Goal: Task Accomplishment & Management: Complete application form

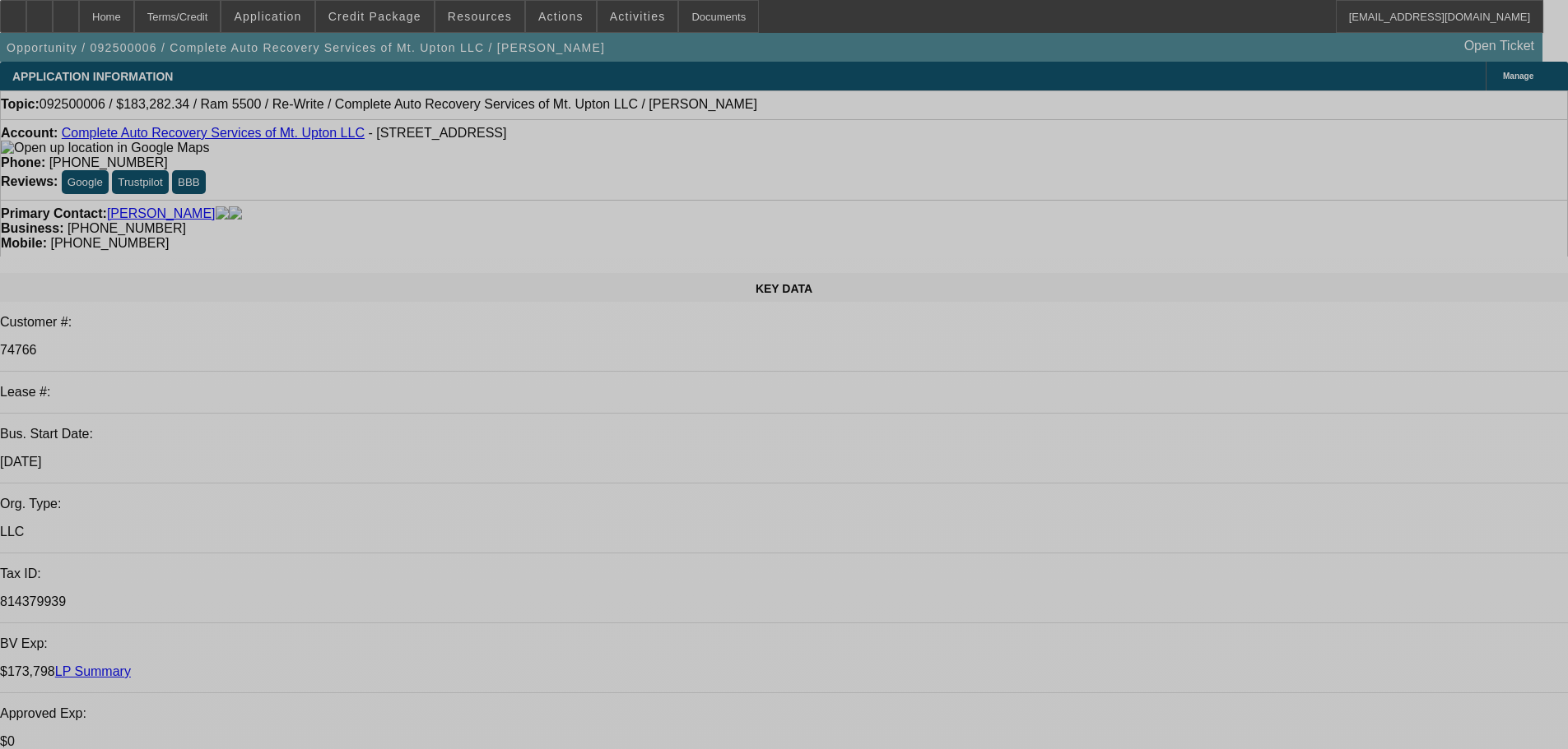
select select "0"
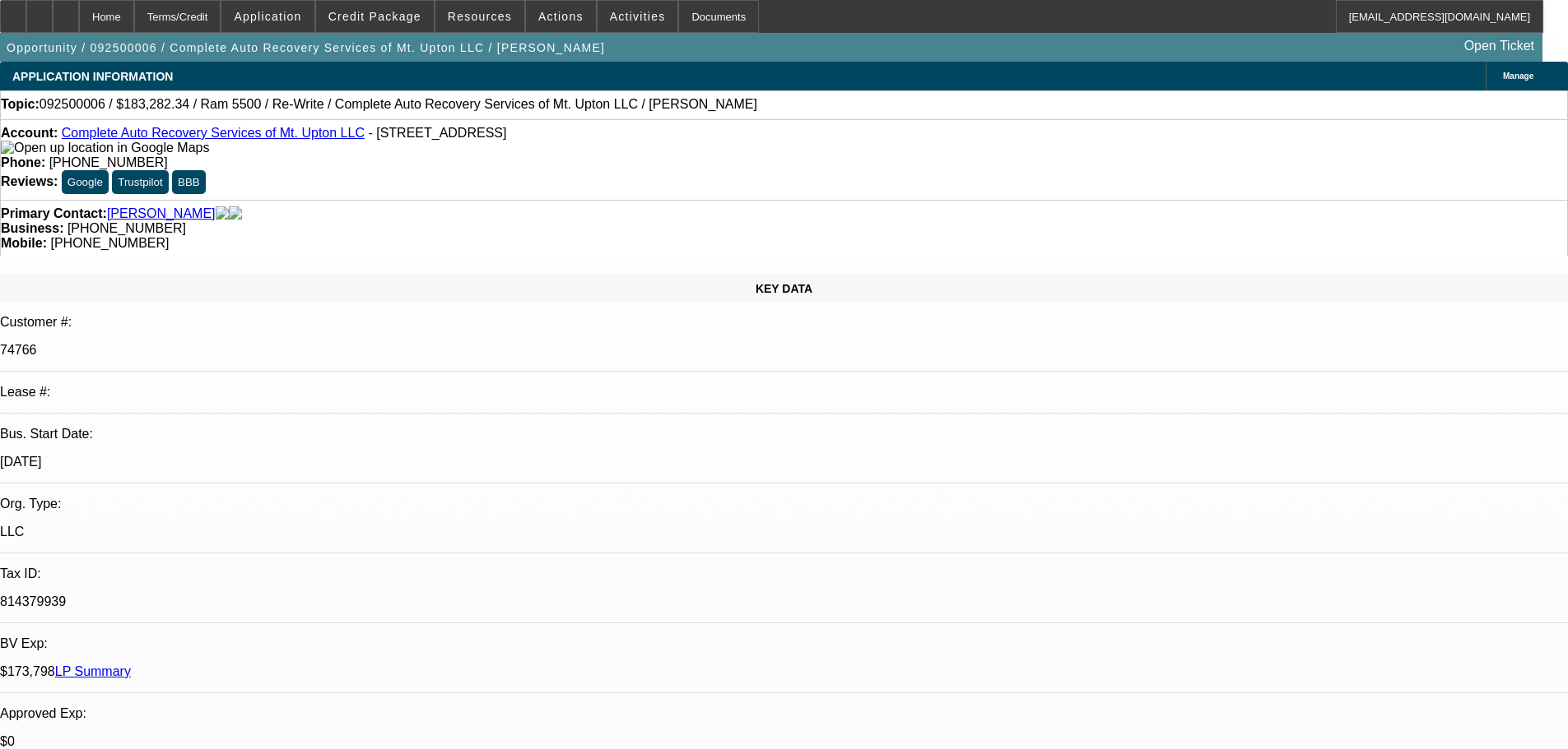
select select "0"
select select "2"
select select "0"
select select "6"
select select "0"
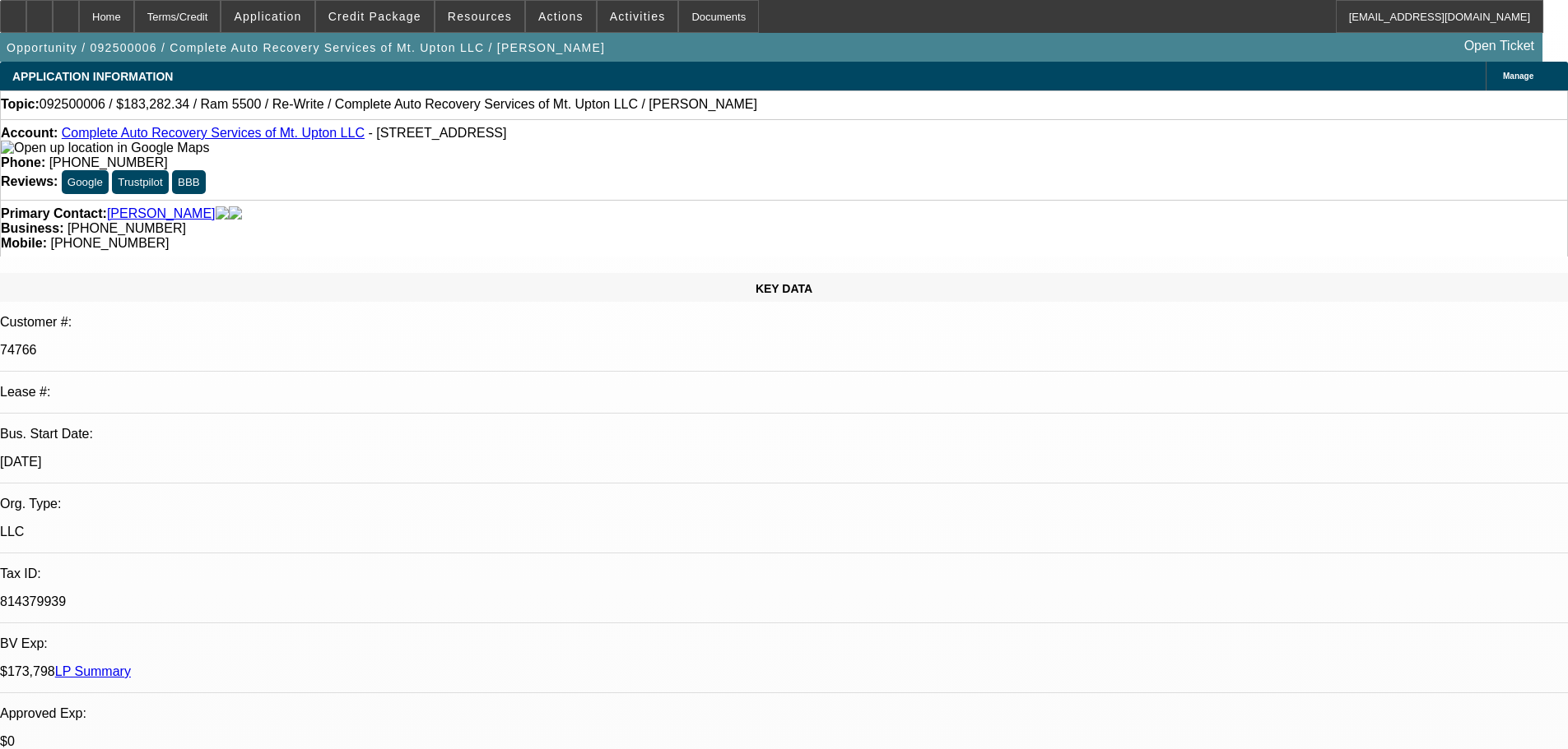
select select "0"
select select "2"
select select "0"
select select "6"
select select "0"
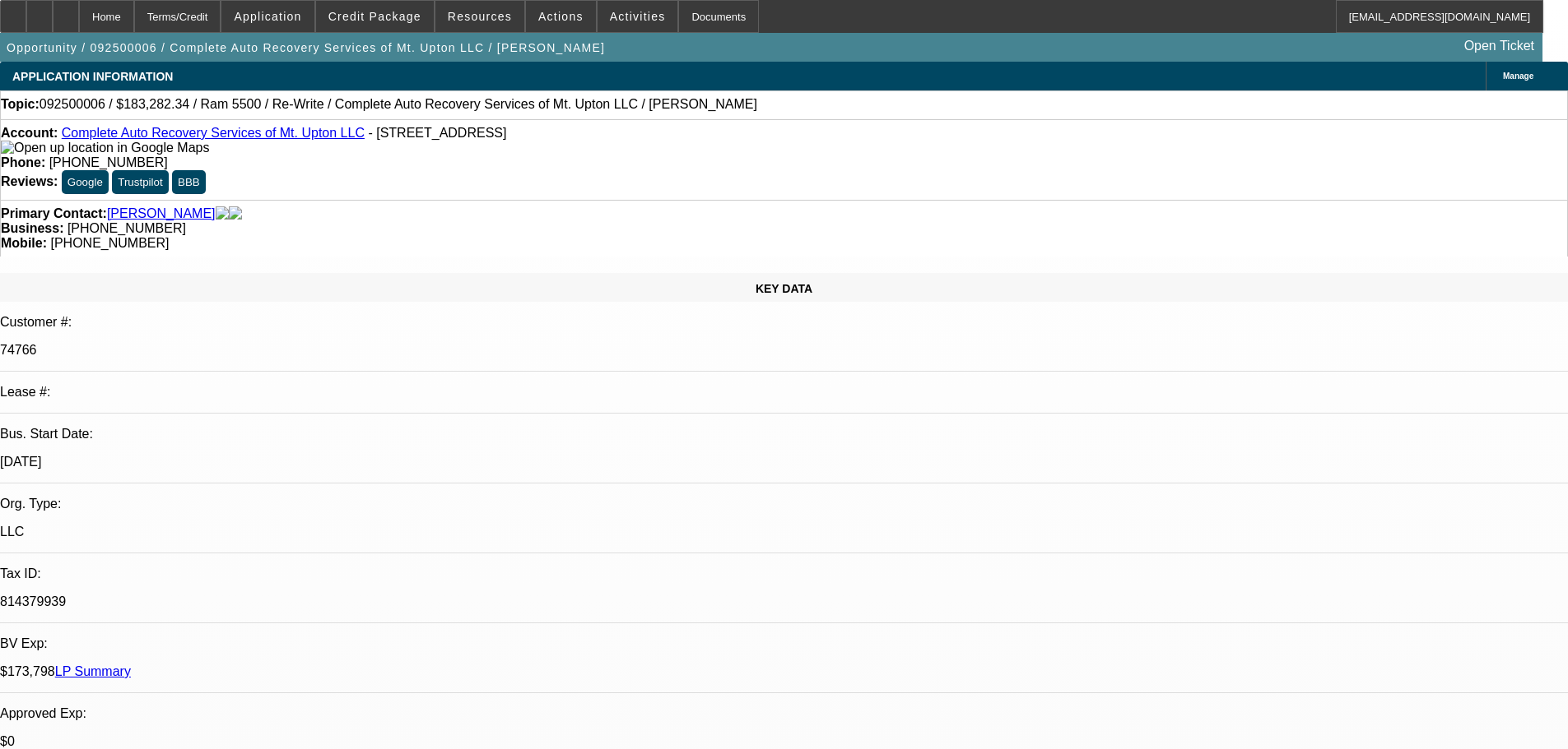
select select "0"
select select "2"
select select "0"
select select "6"
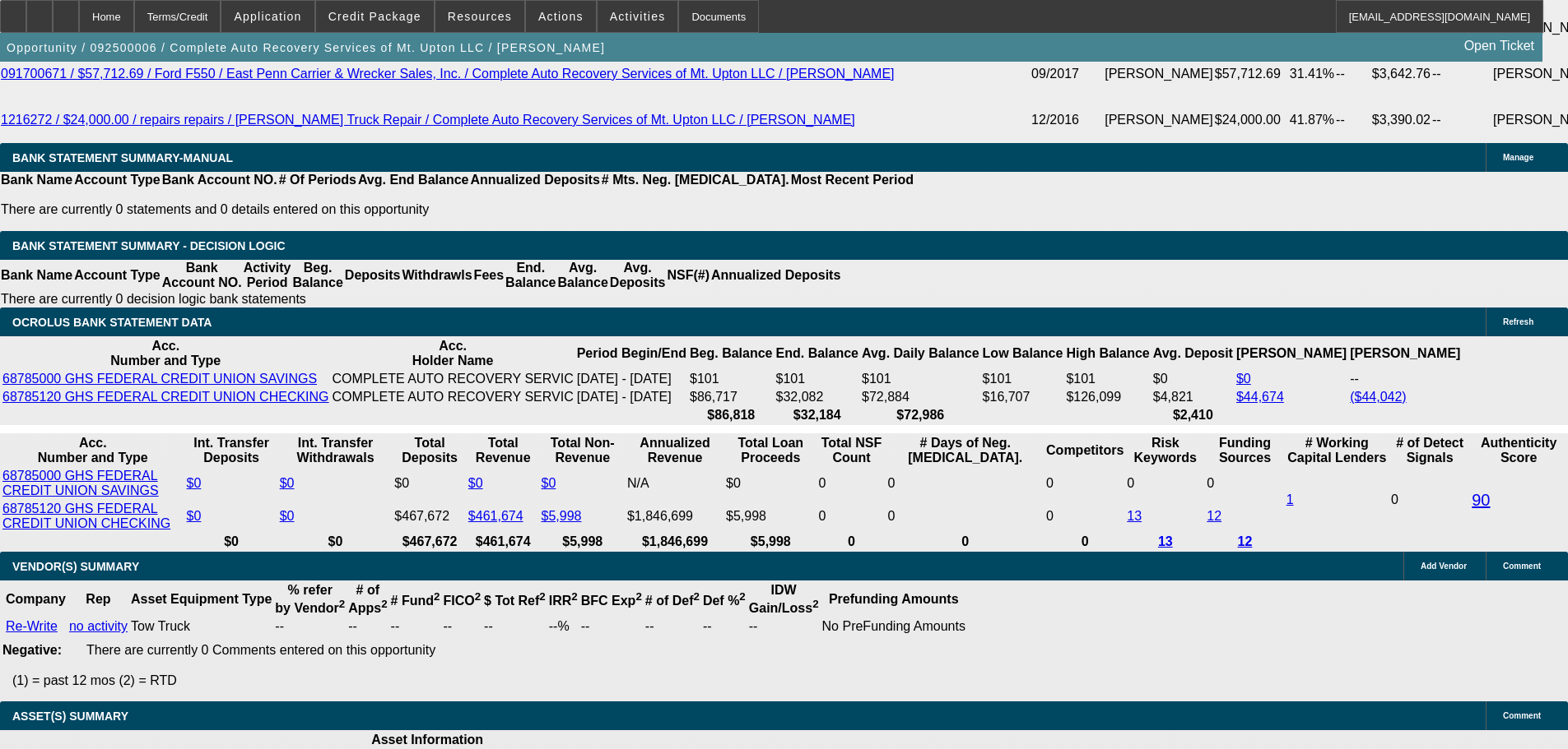
scroll to position [3586, 0]
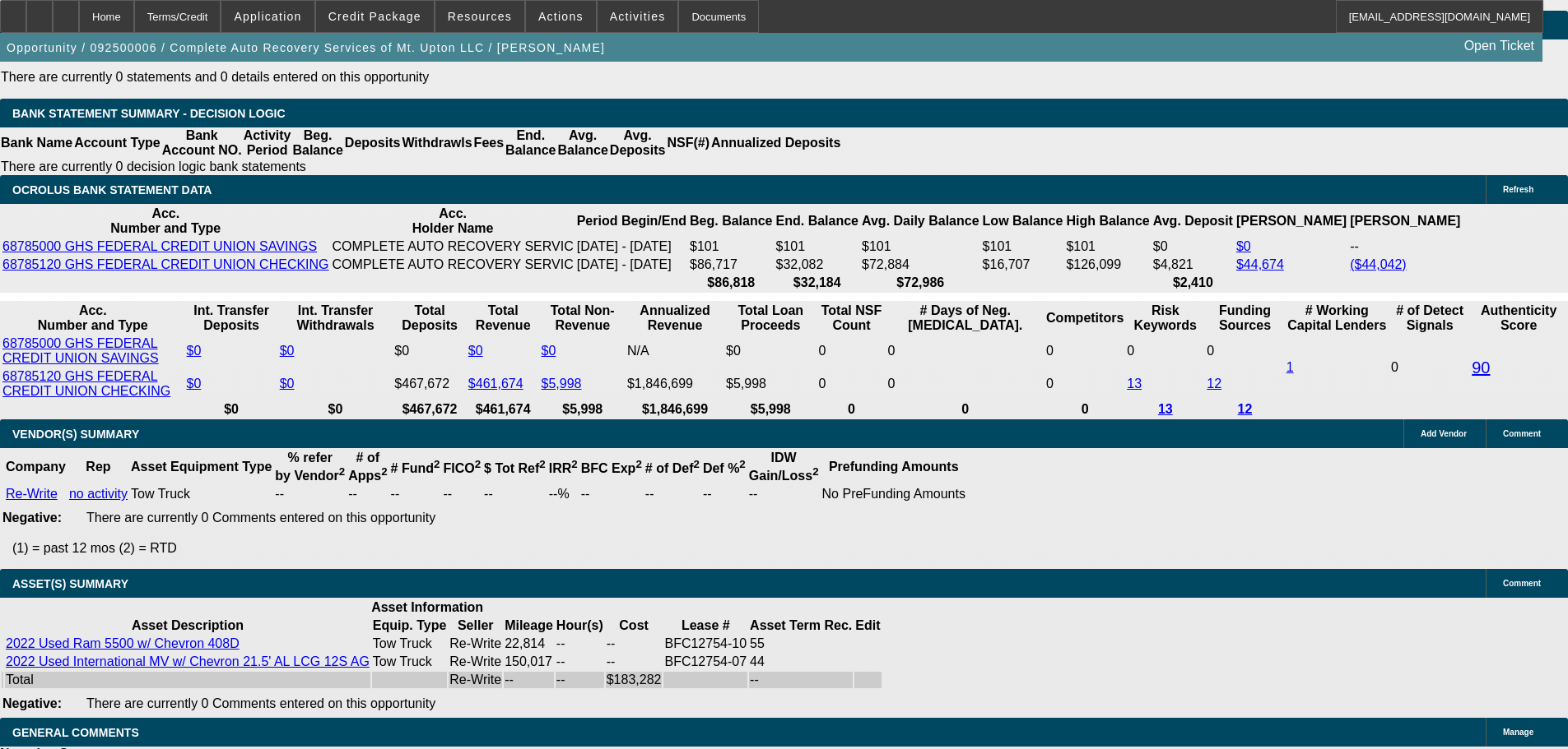
select select "5"
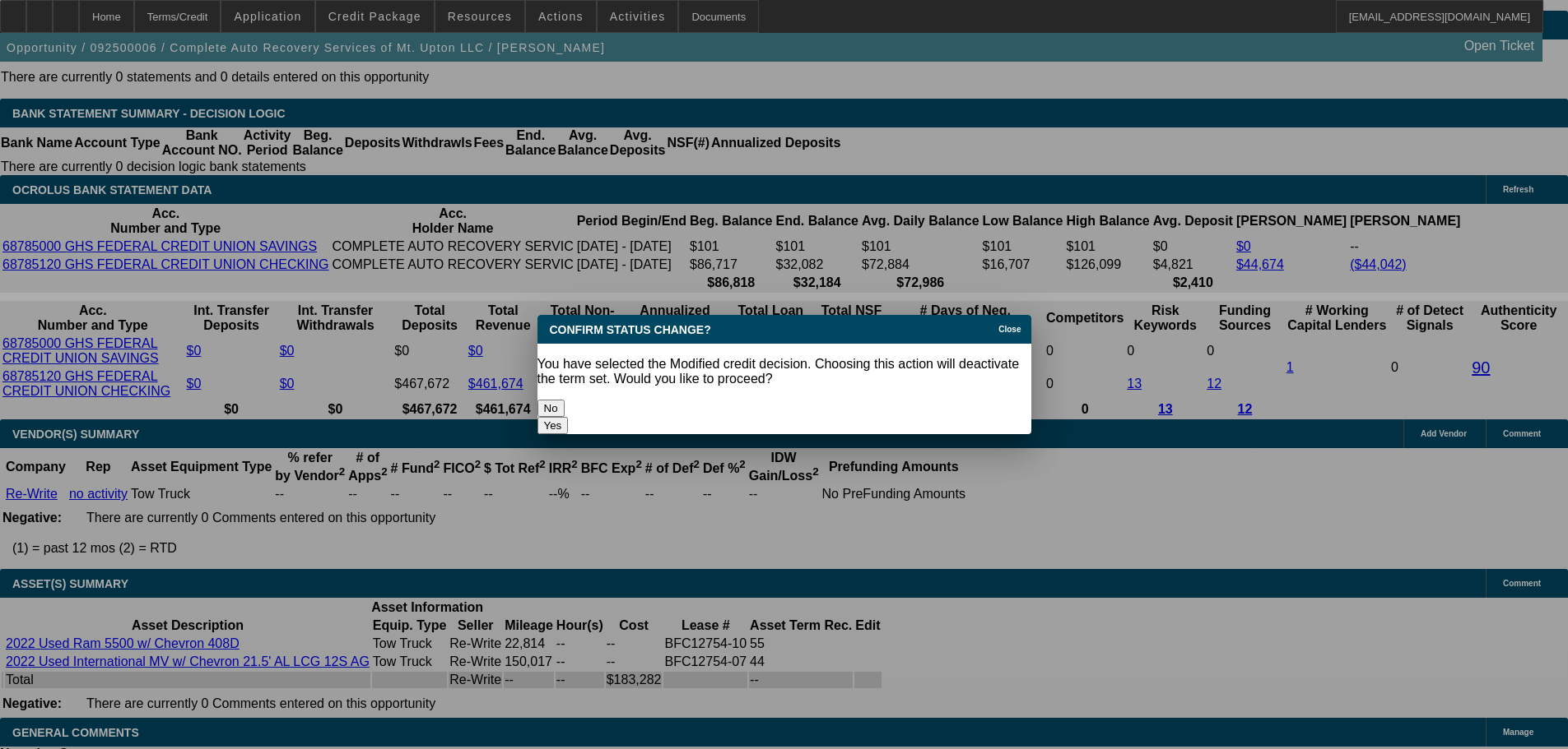
scroll to position [0, 0]
click at [569, 417] on button "Yes" at bounding box center [553, 425] width 31 height 17
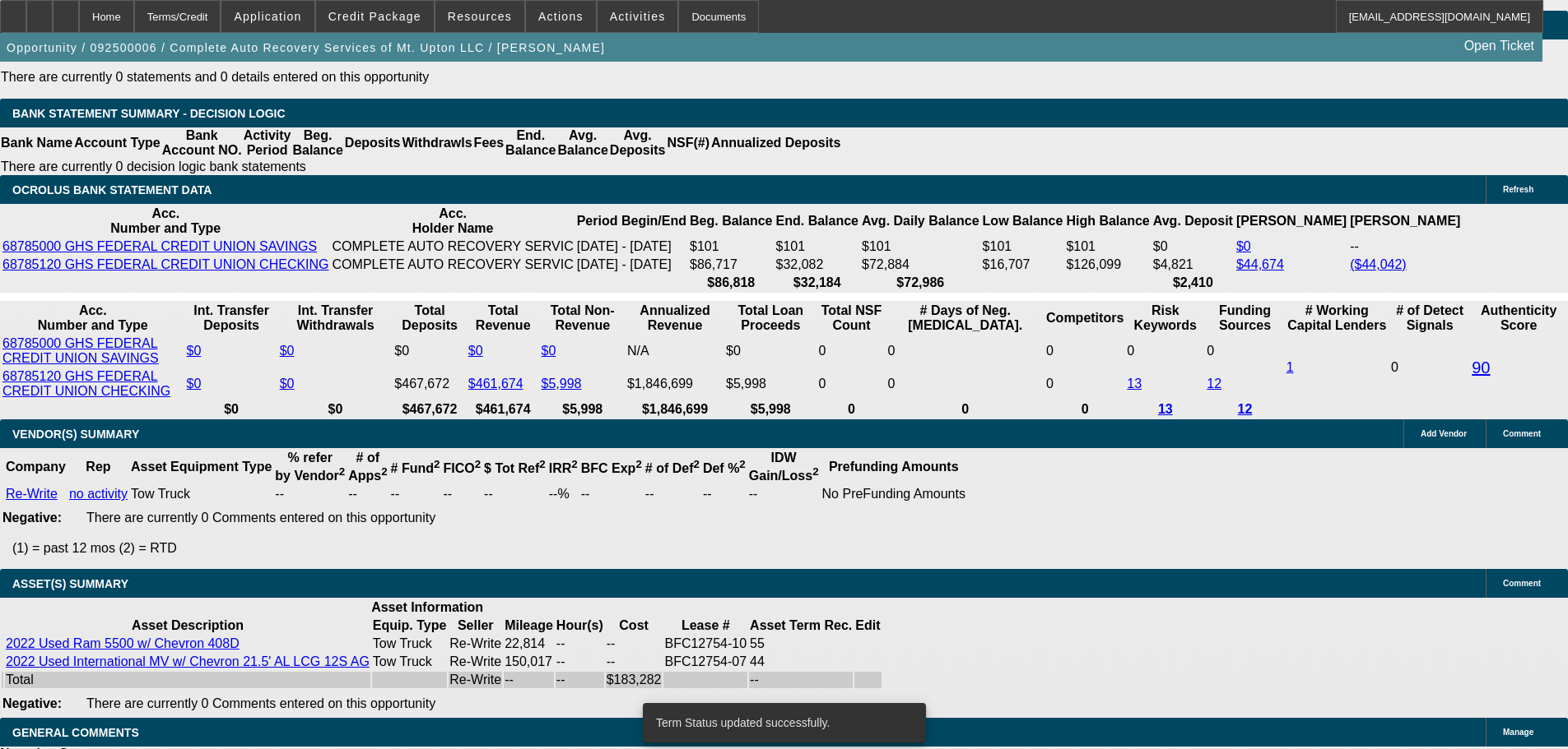
scroll to position [3551, 0]
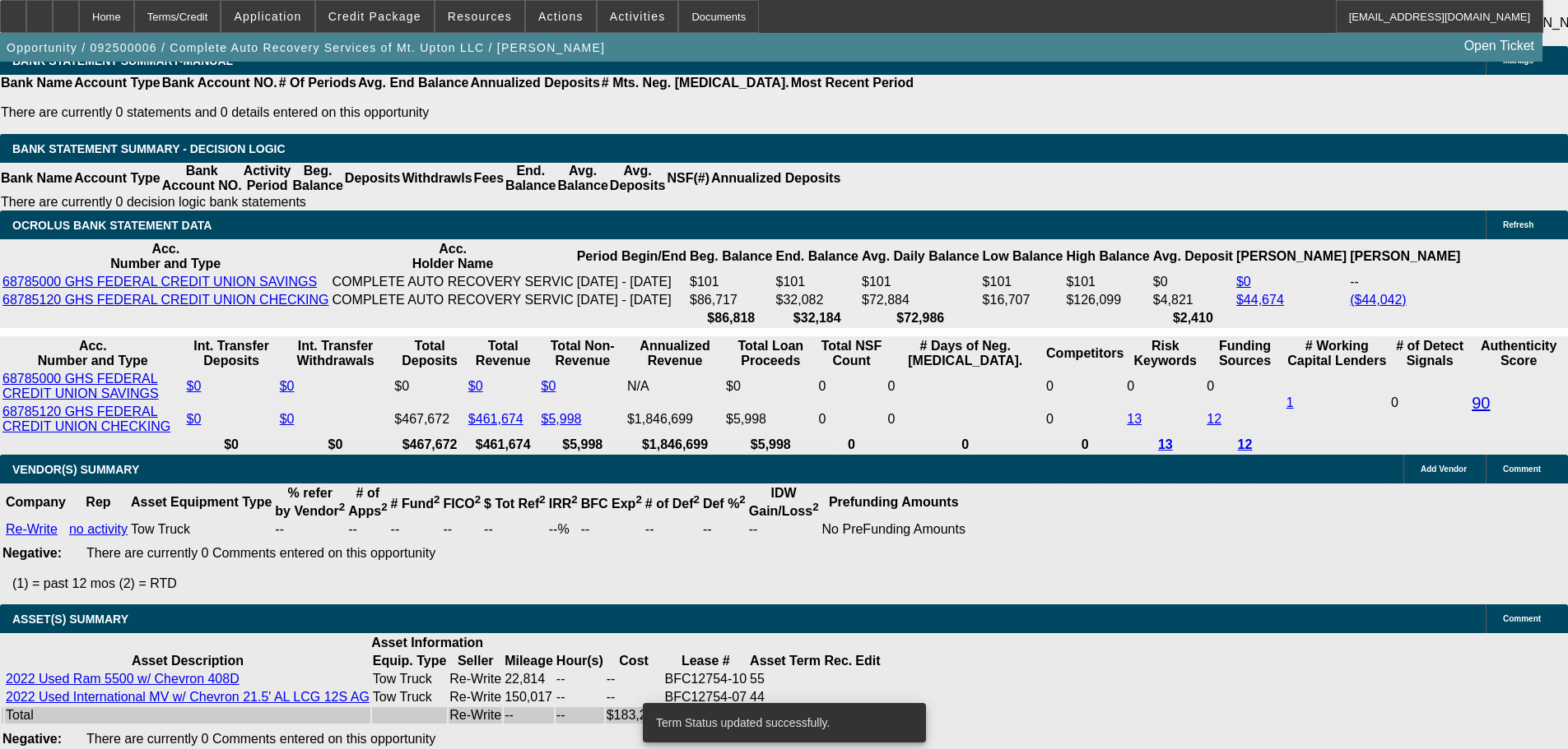
select select "0"
select select "2"
select select "0"
select select "6"
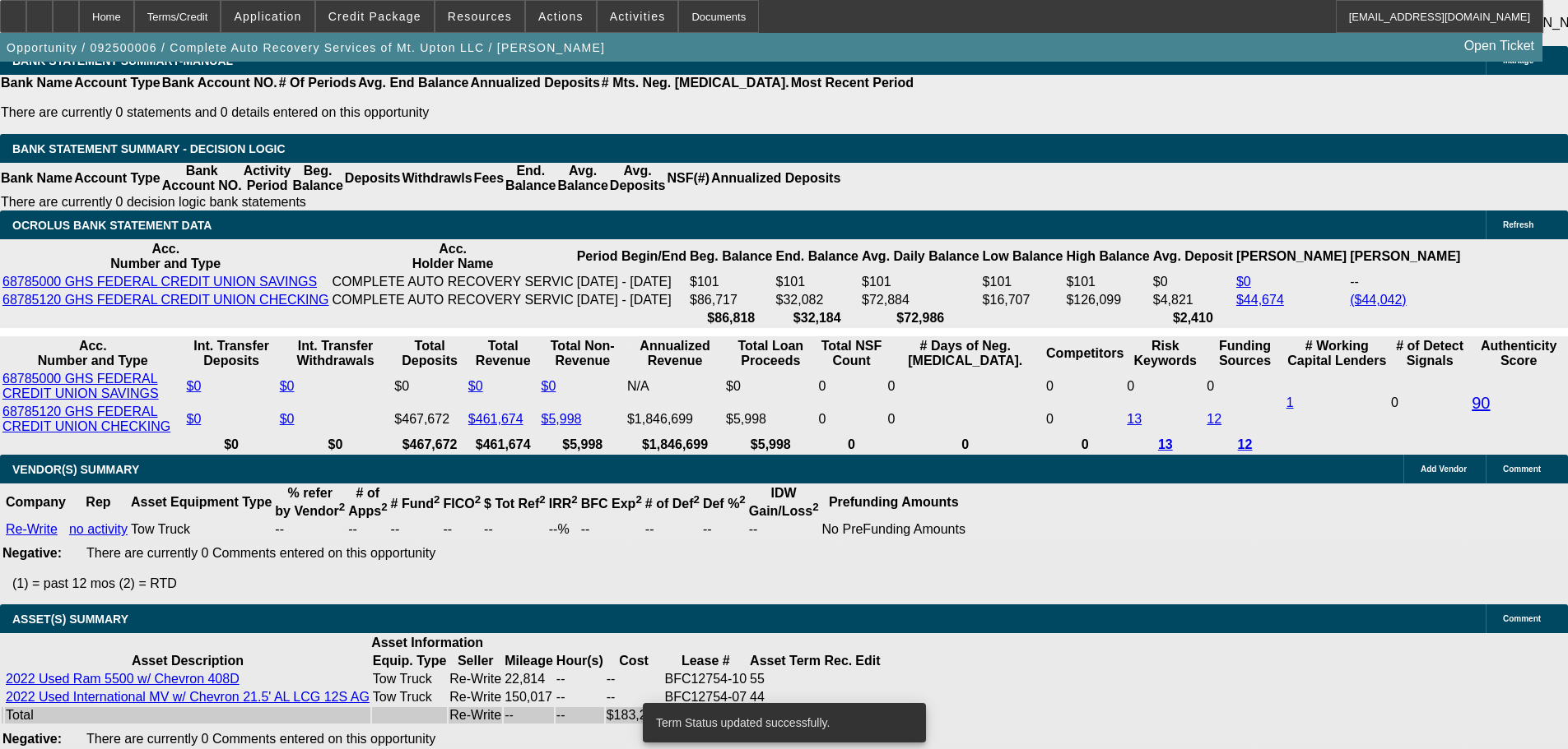
select select "0"
select select "2"
select select "0"
select select "6"
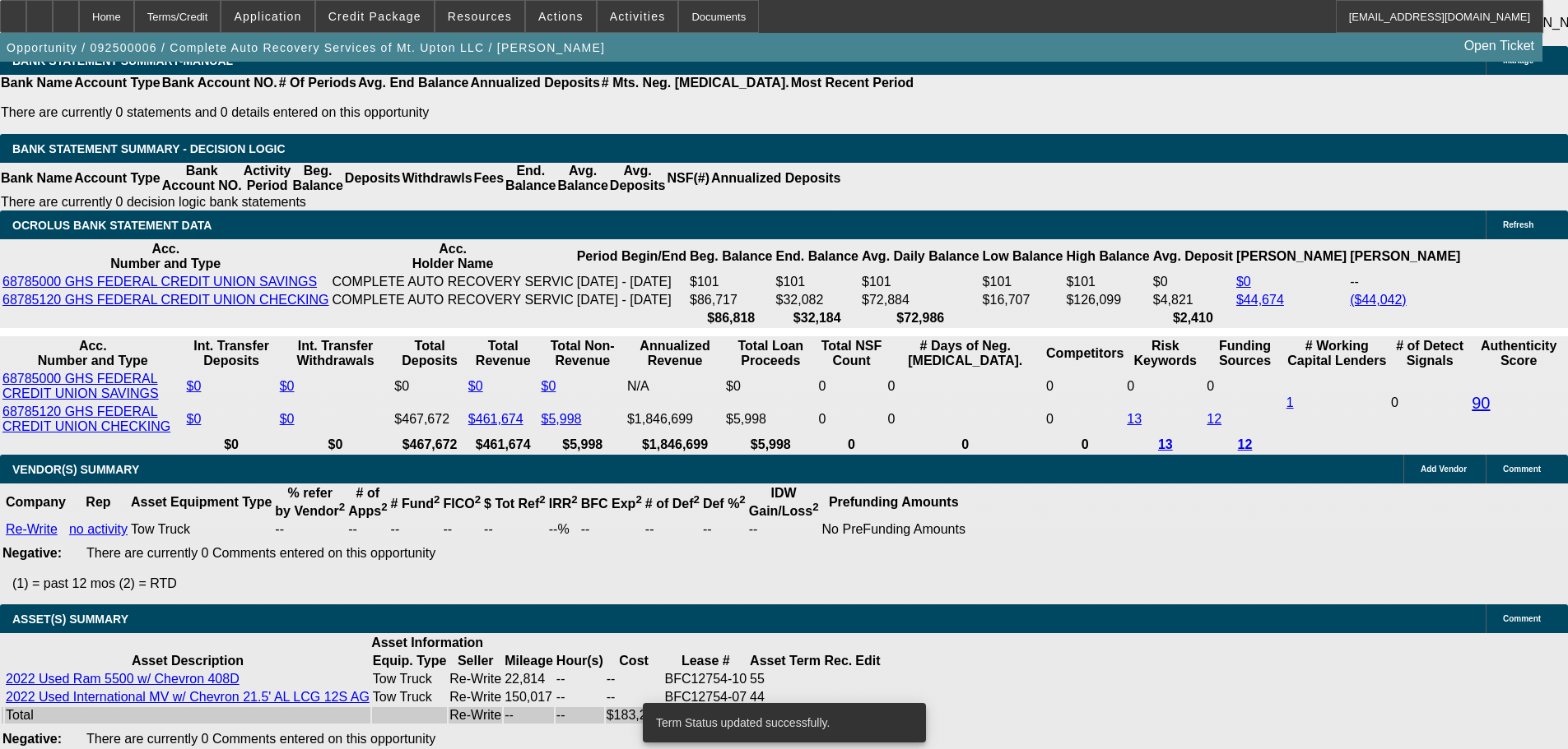
select select "0"
select select "2"
select select "0"
select select "6"
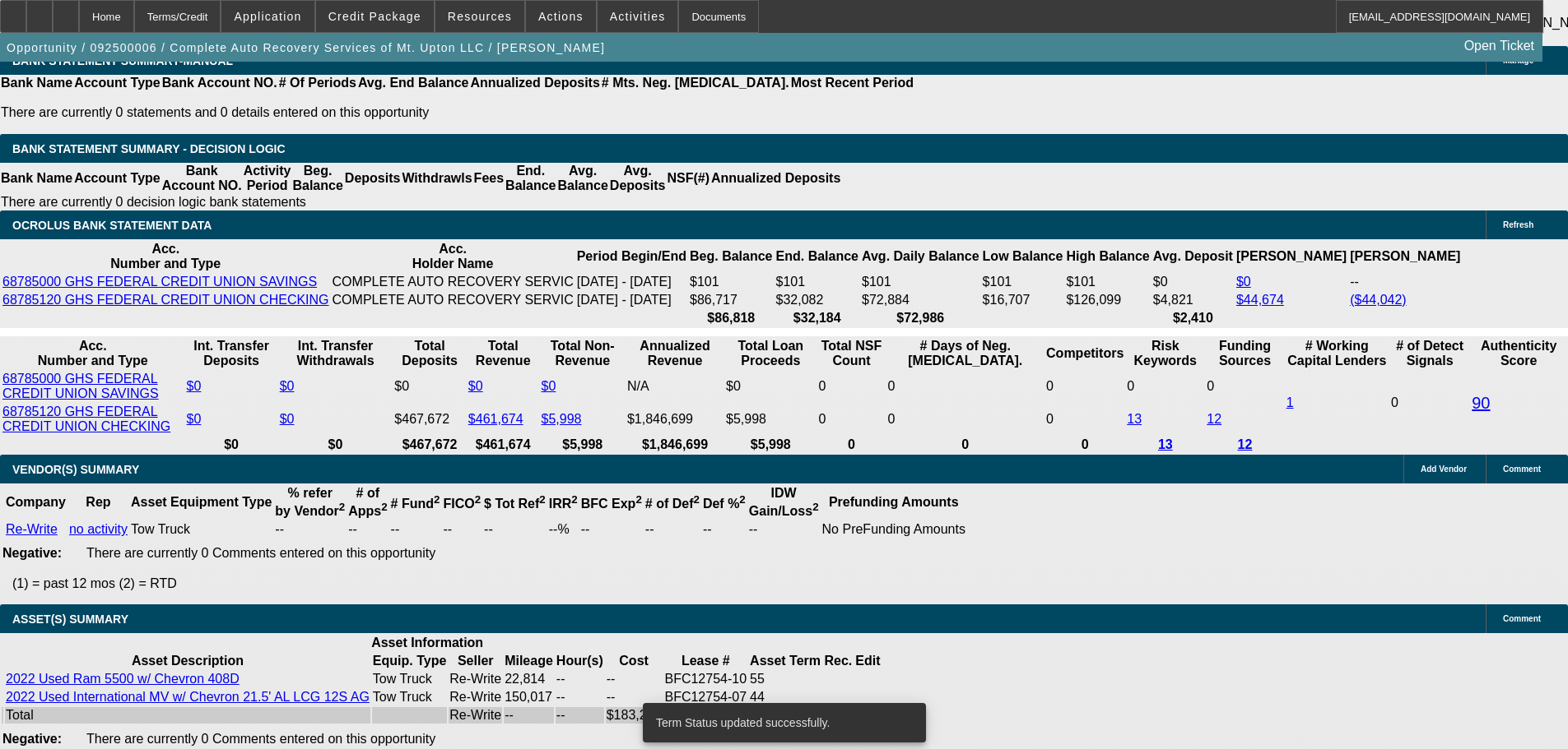
select select "0"
select select "2"
select select "0"
select select "6"
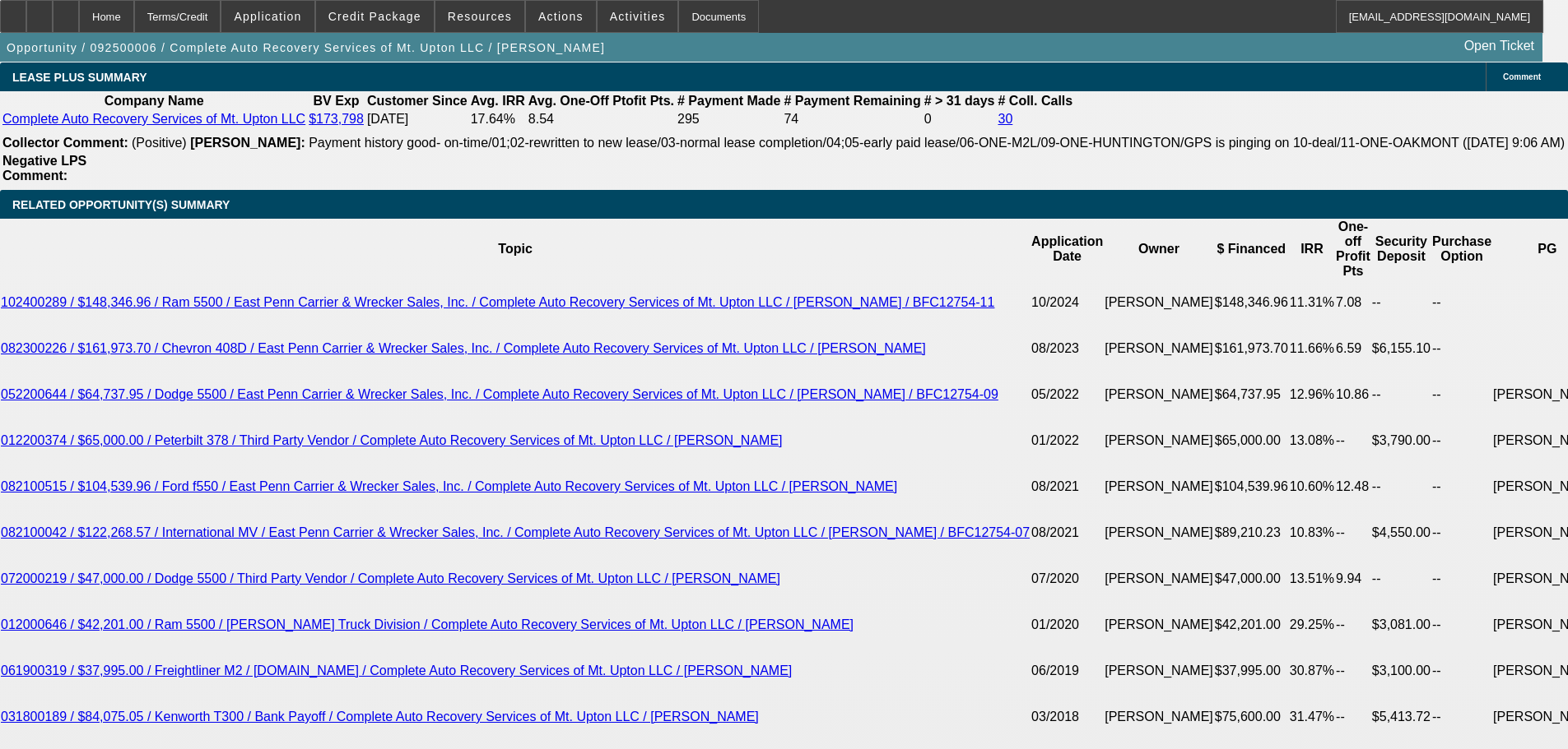
scroll to position [2928, 0]
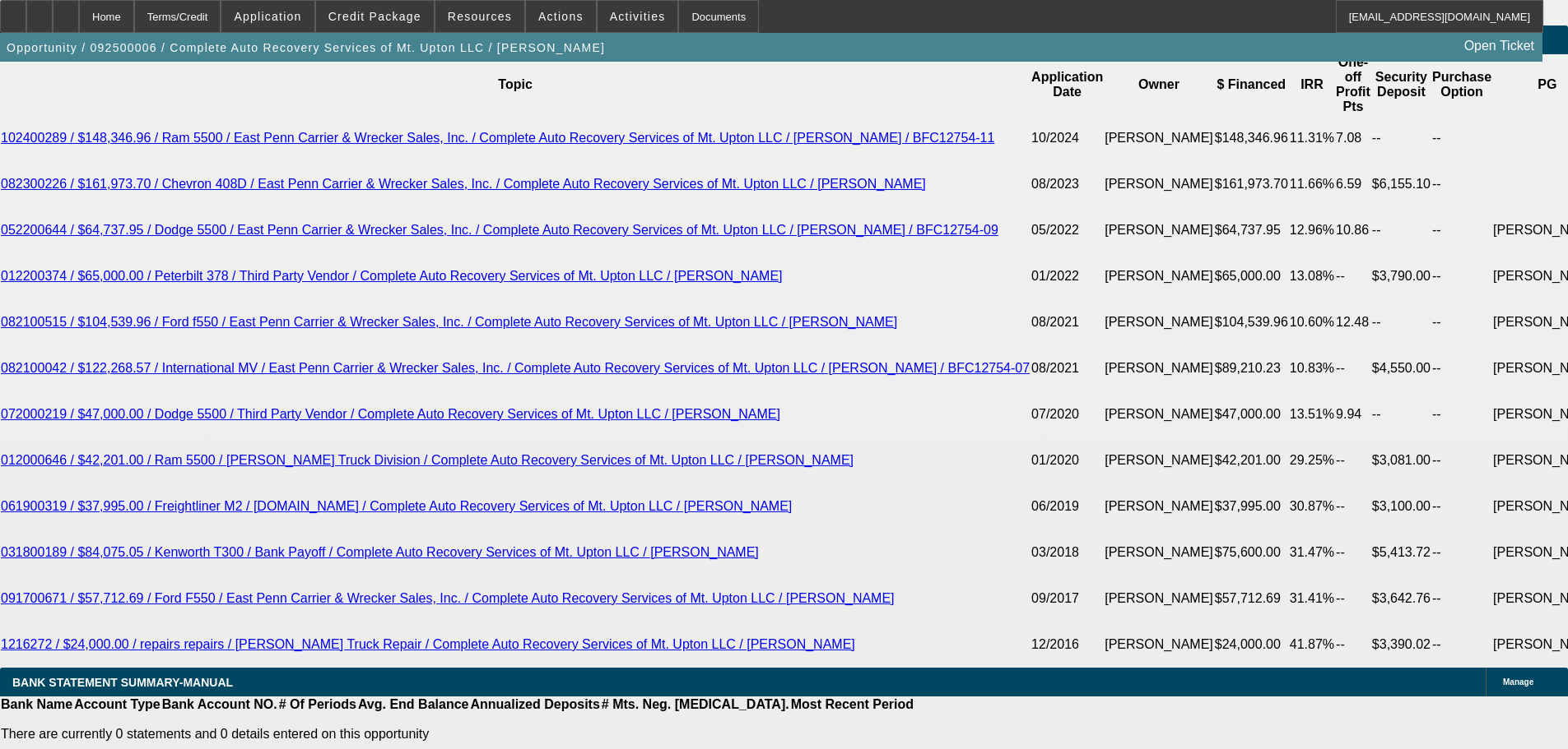
drag, startPoint x: 323, startPoint y: 516, endPoint x: 350, endPoint y: 517, distance: 27.0
type input "UNKNOWN"
type input "50"
type input "$37,810.36"
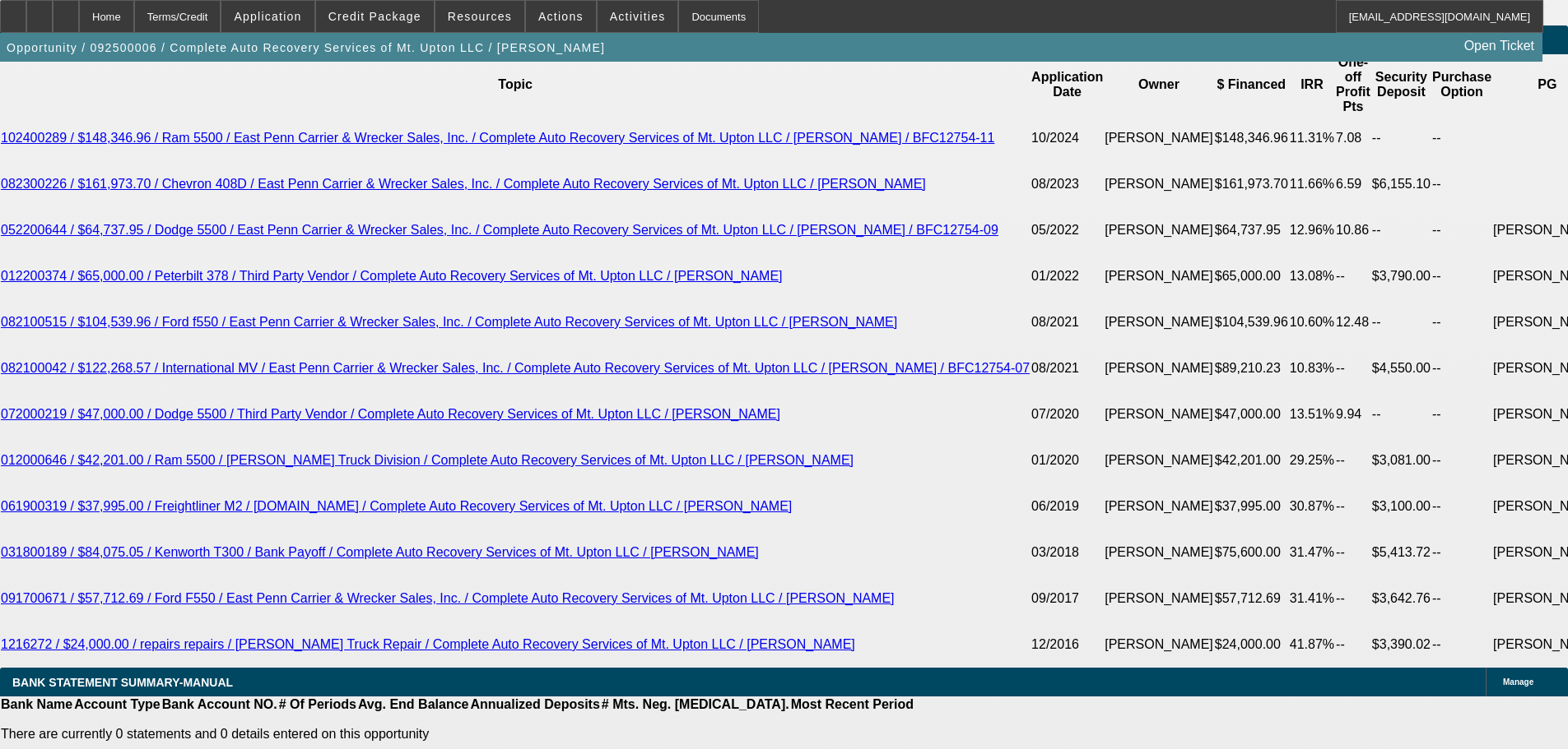
type input "50"
type input "$4,721.82"
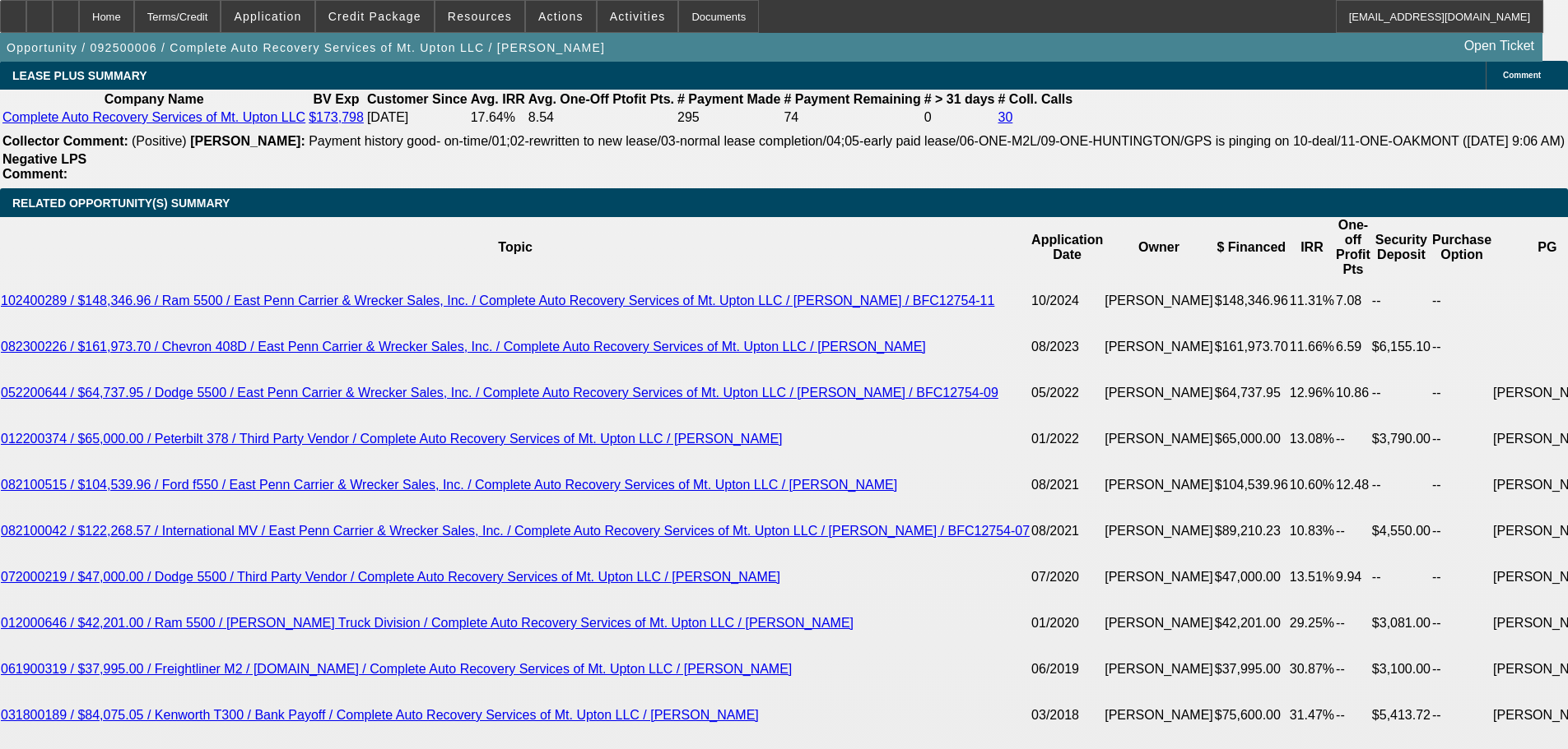
scroll to position [2764, 0]
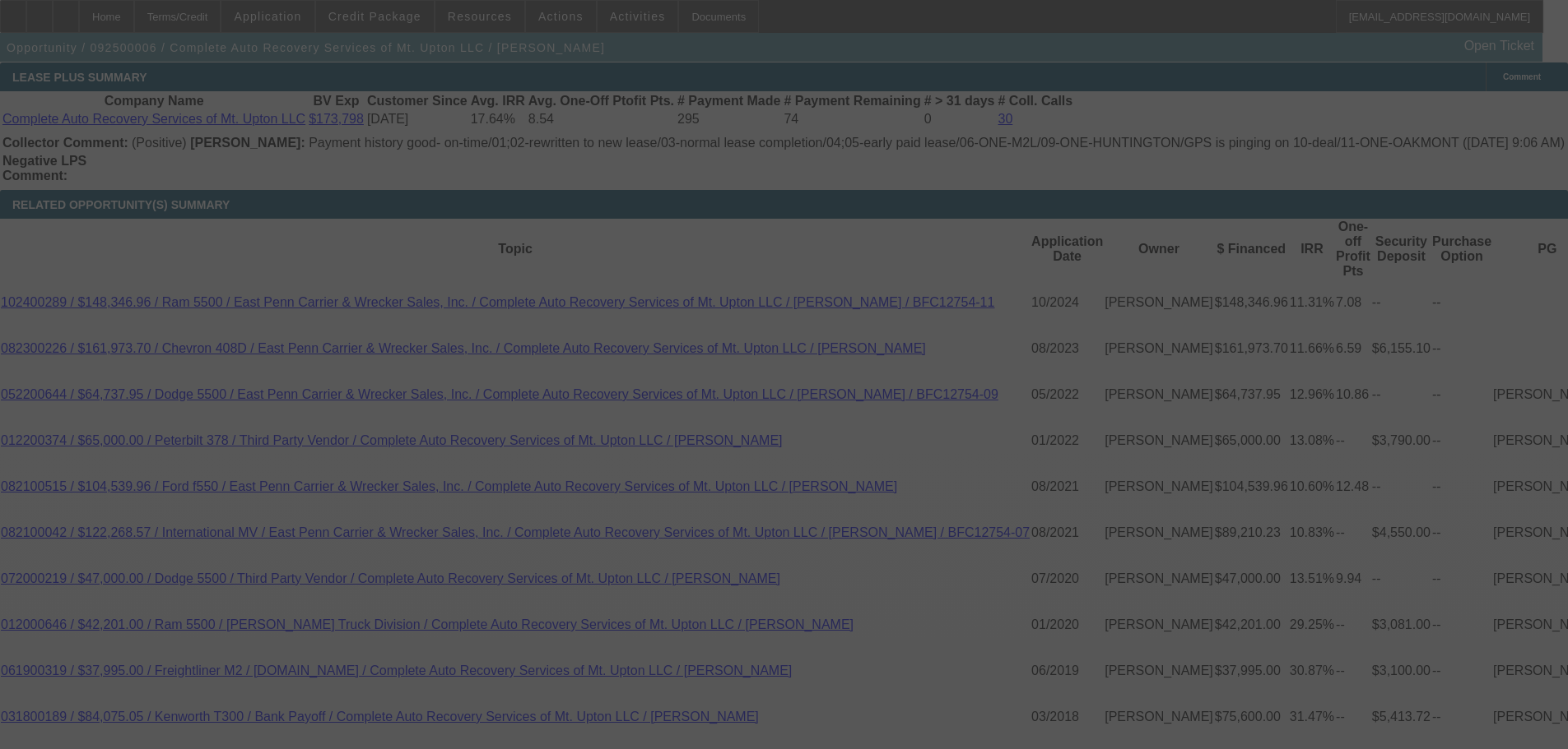
select select "0"
select select "2"
select select "0"
select select "6"
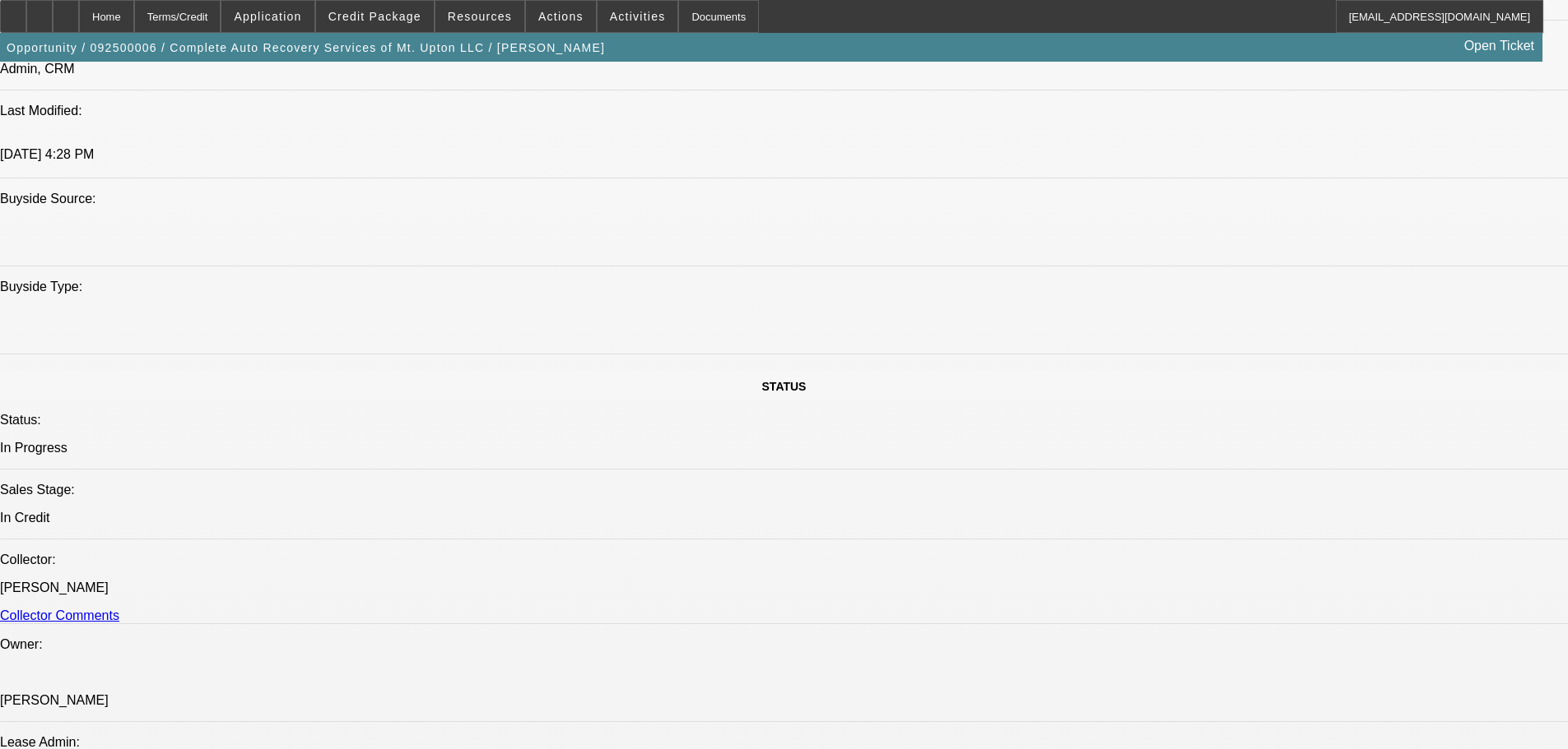
scroll to position [1201, 0]
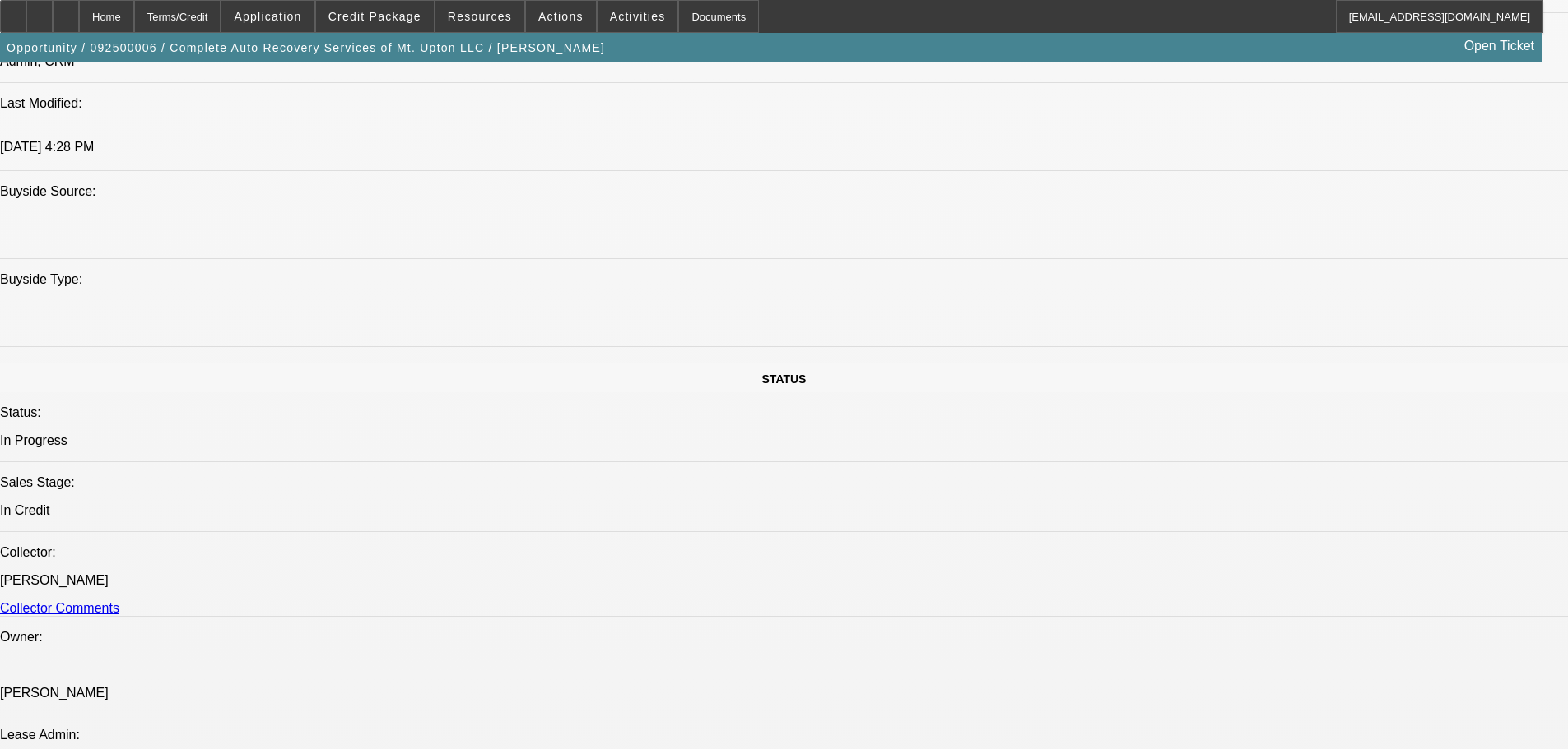
scroll to position [2025, 0]
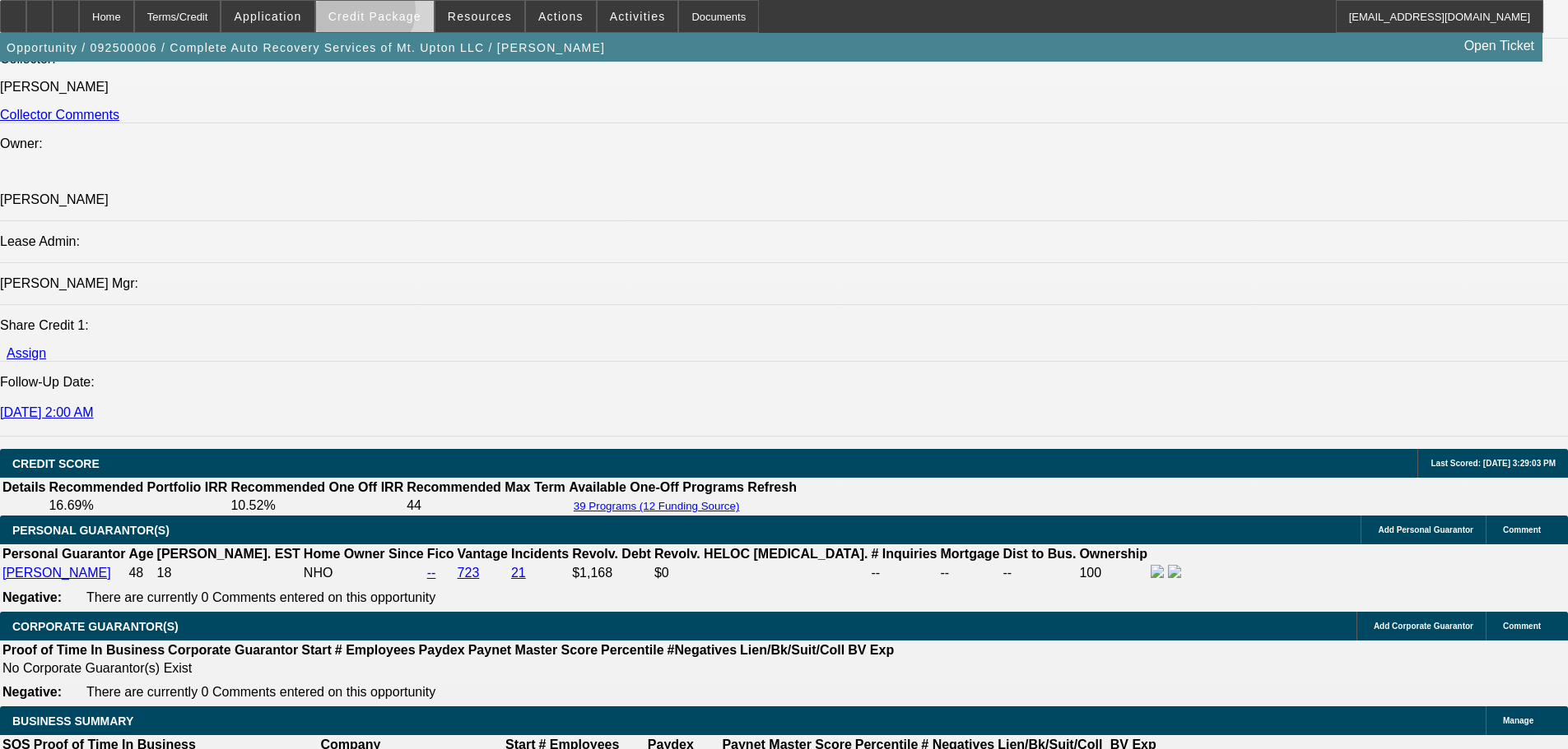
click at [389, 14] on span "Credit Package" at bounding box center [374, 16] width 93 height 13
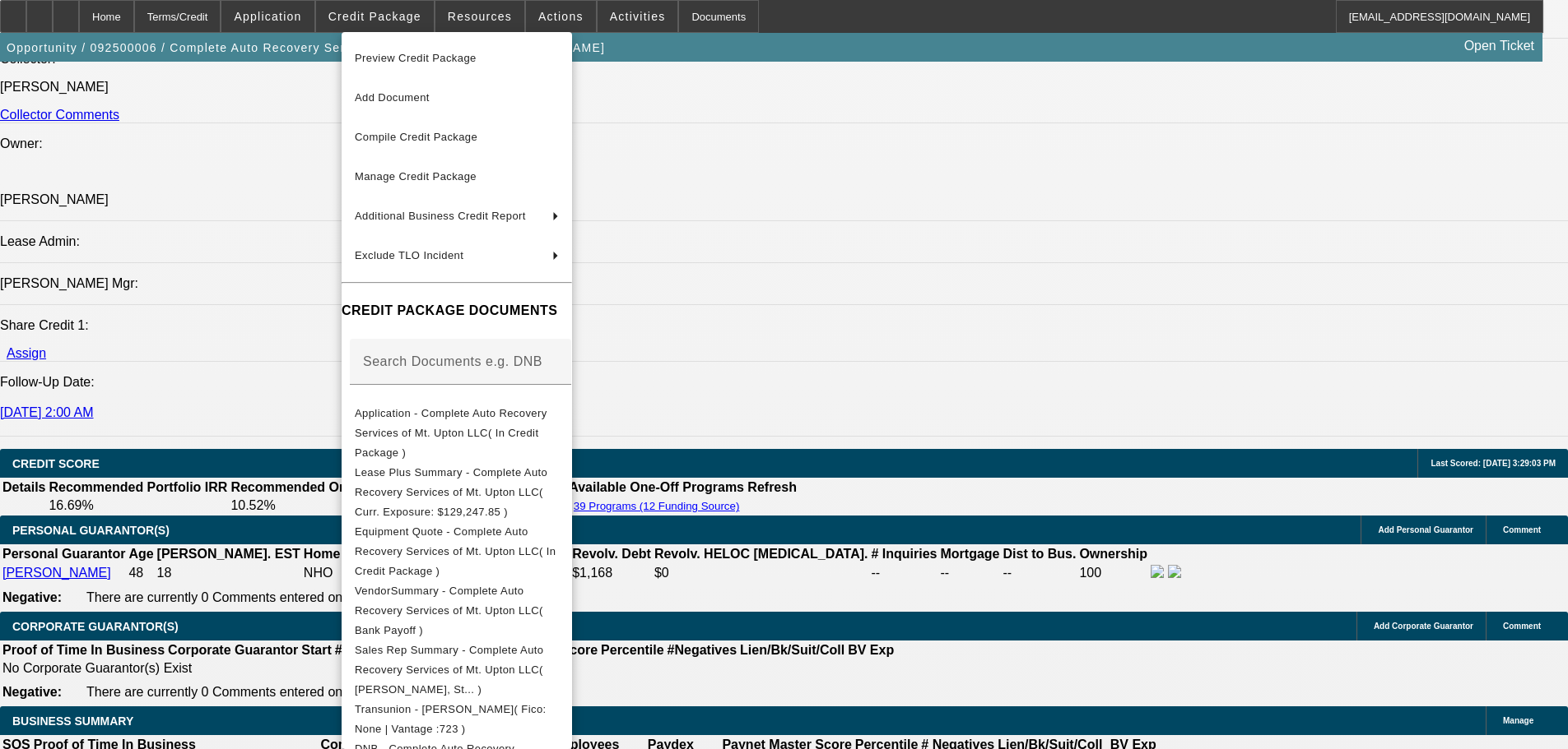
click at [389, 57] on span "Preview Credit Package" at bounding box center [415, 58] width 122 height 12
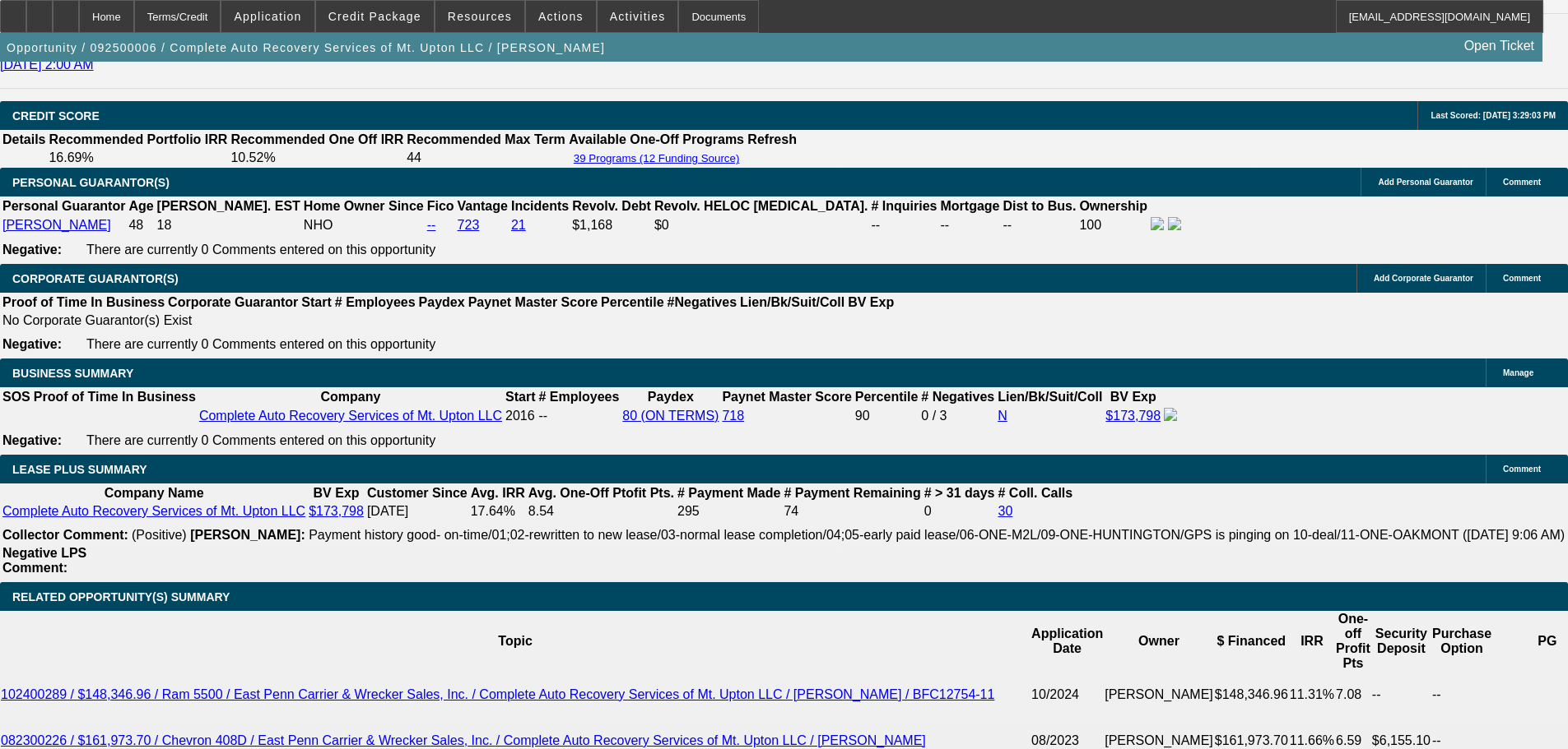
scroll to position [2353, 0]
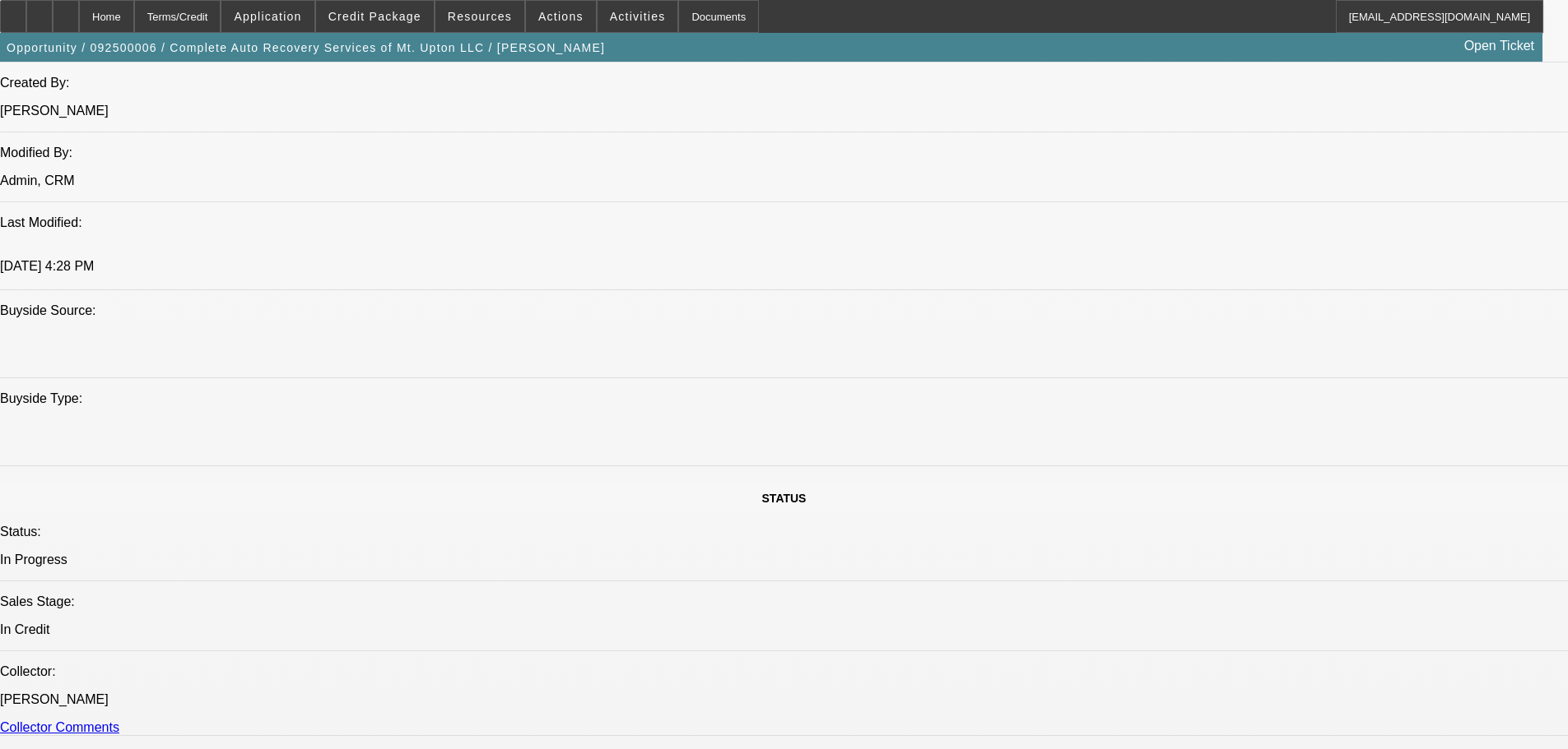
scroll to position [1563, 0]
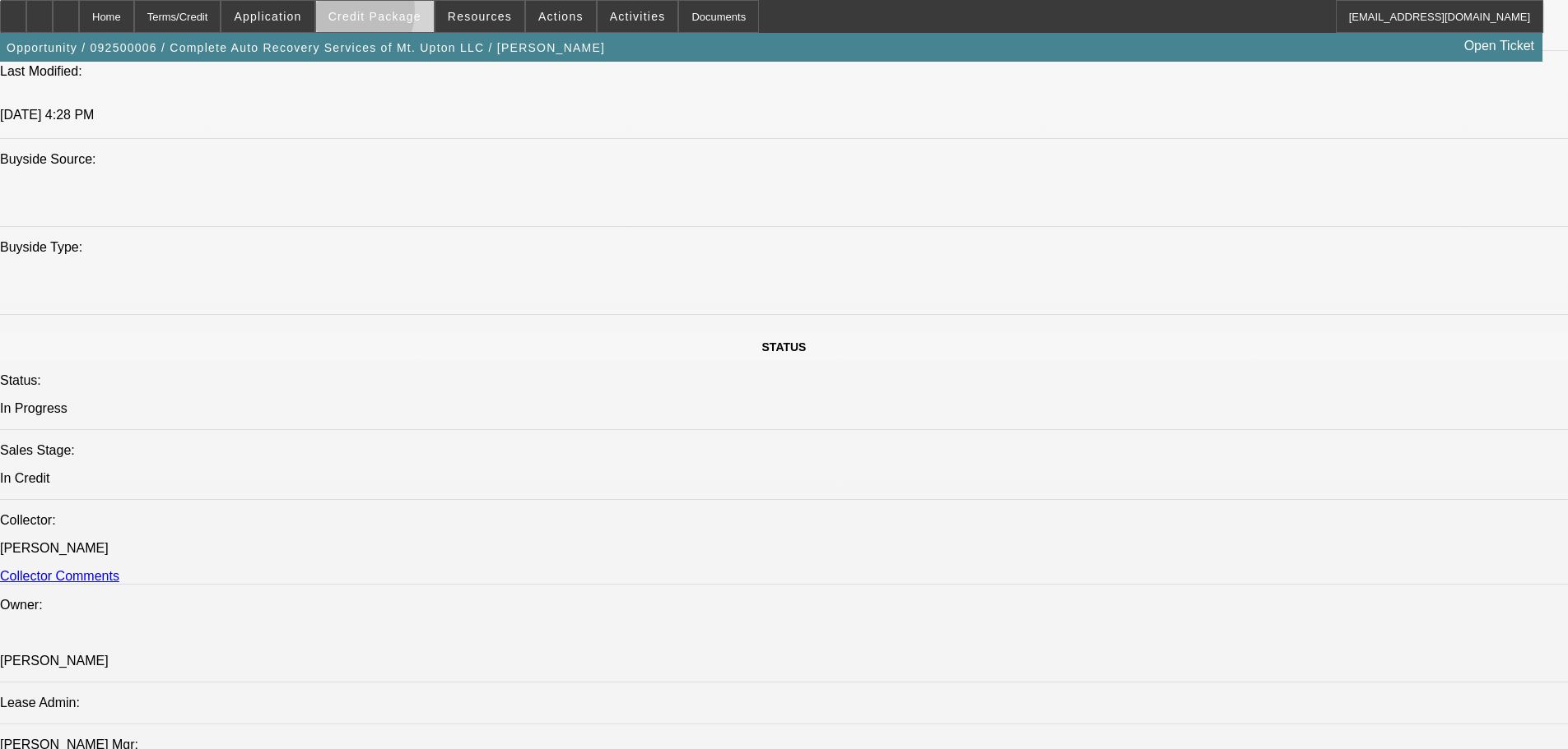
click at [370, 15] on span "Credit Package" at bounding box center [374, 16] width 93 height 13
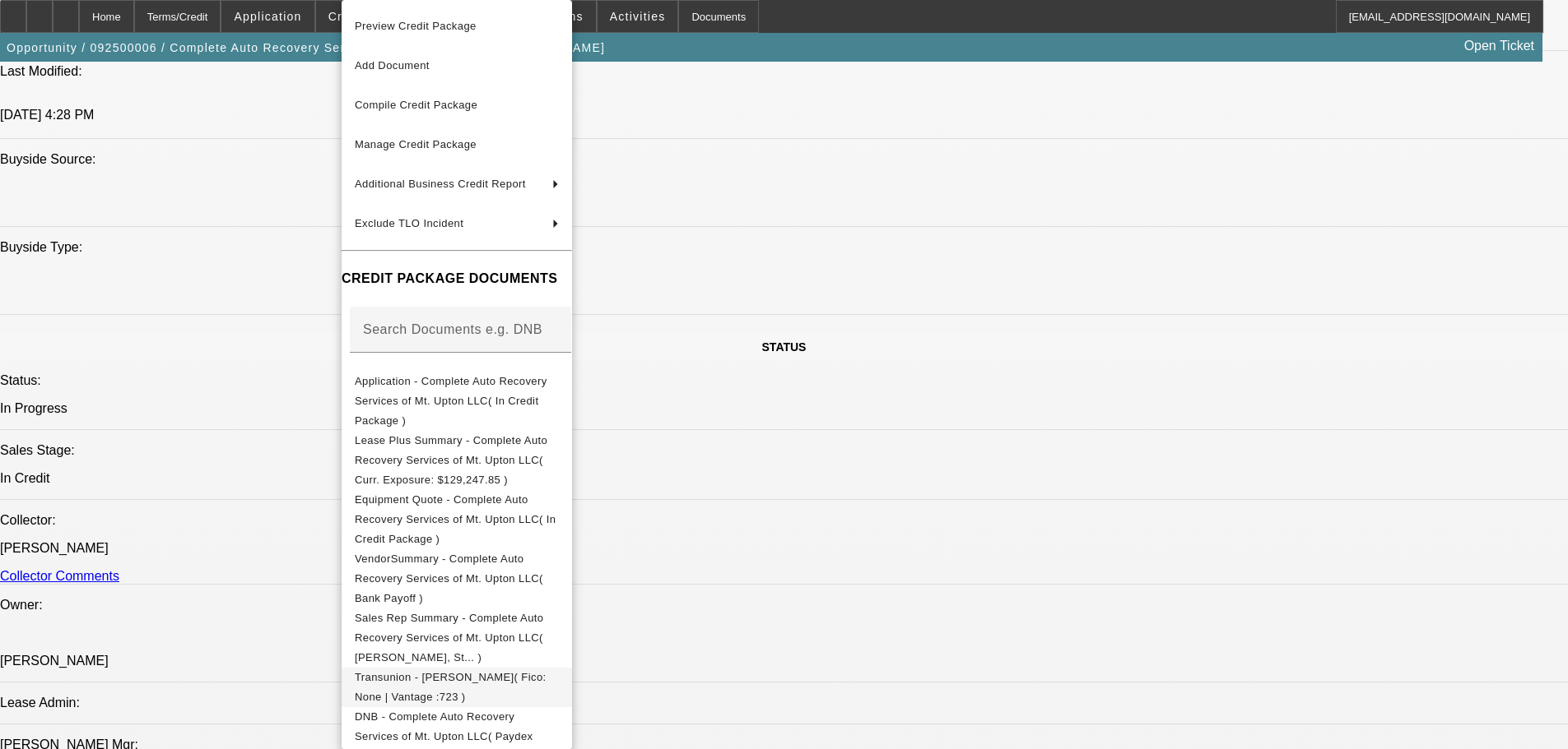
click at [462, 672] on span "Transunion - [PERSON_NAME]( Fico: None | Vantage :723 )" at bounding box center [450, 687] width 192 height 32
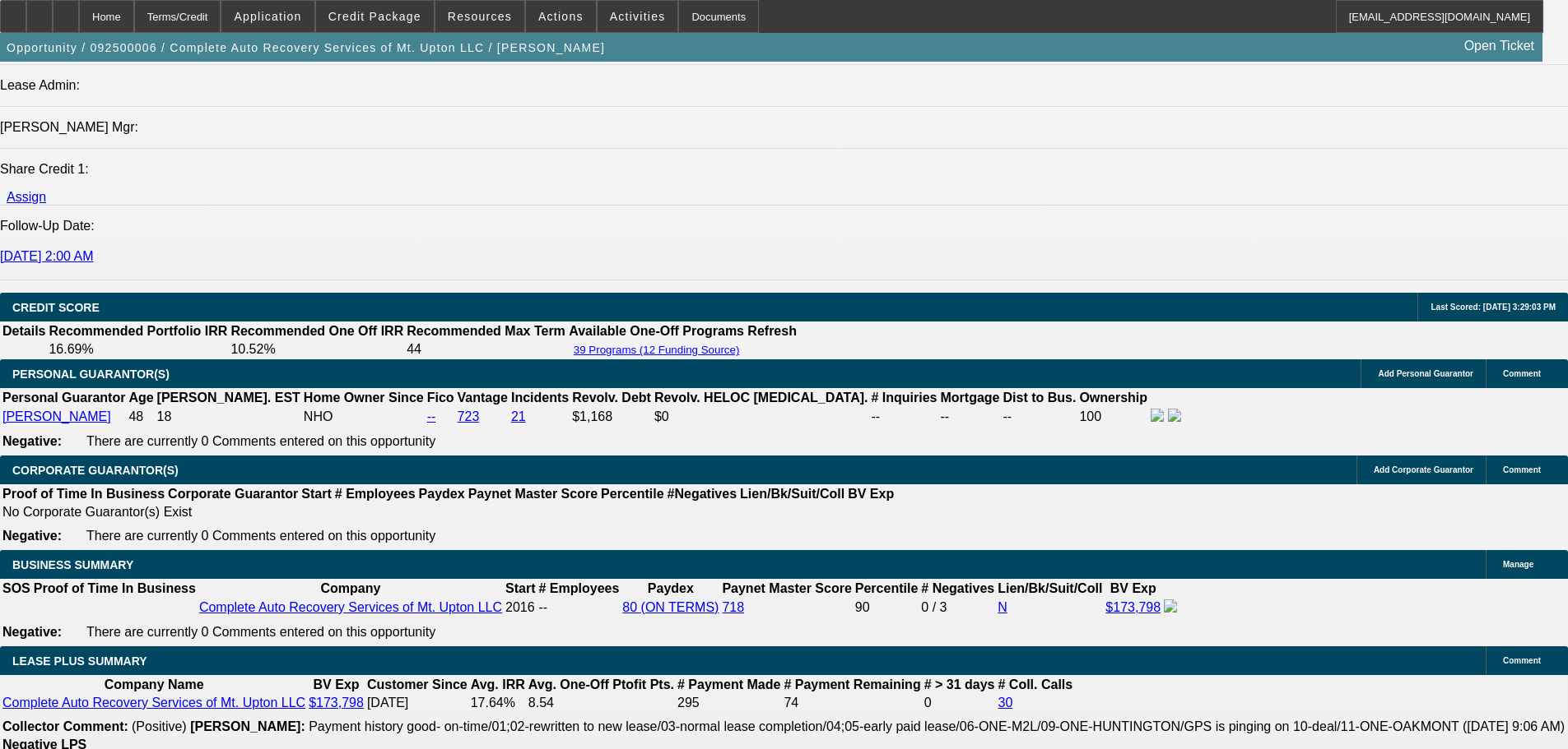
scroll to position [2468, 0]
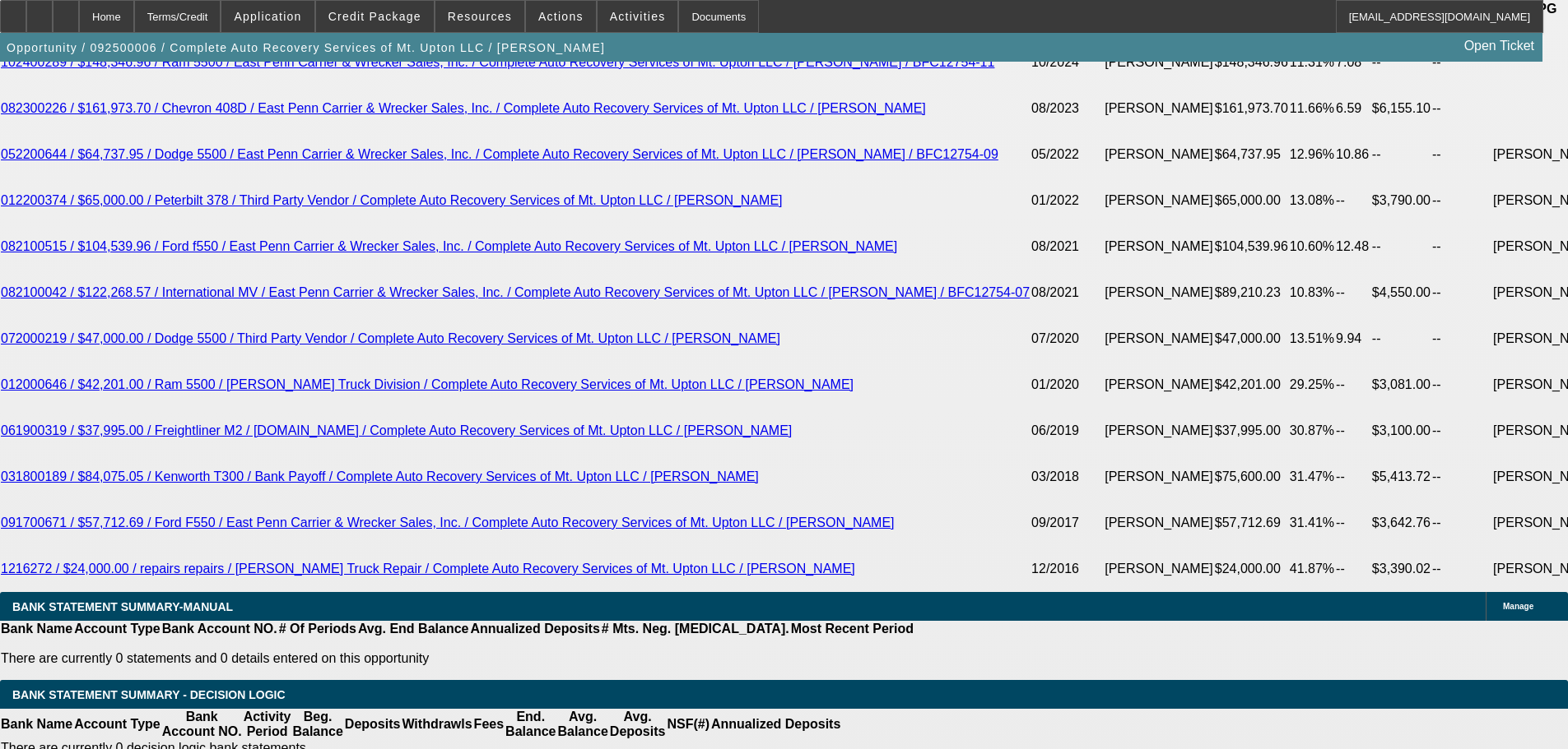
scroll to position [3043, 0]
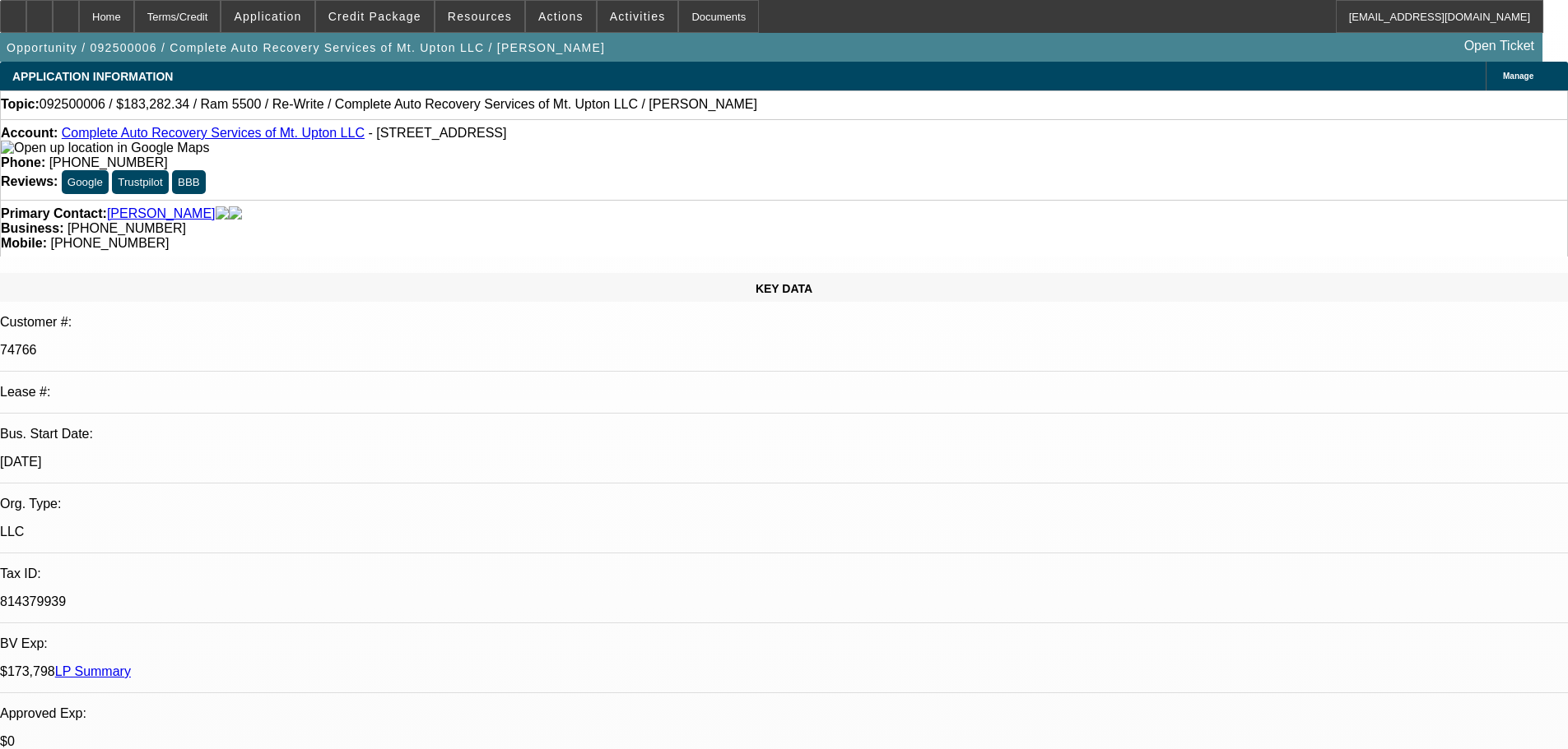
scroll to position [165, 0]
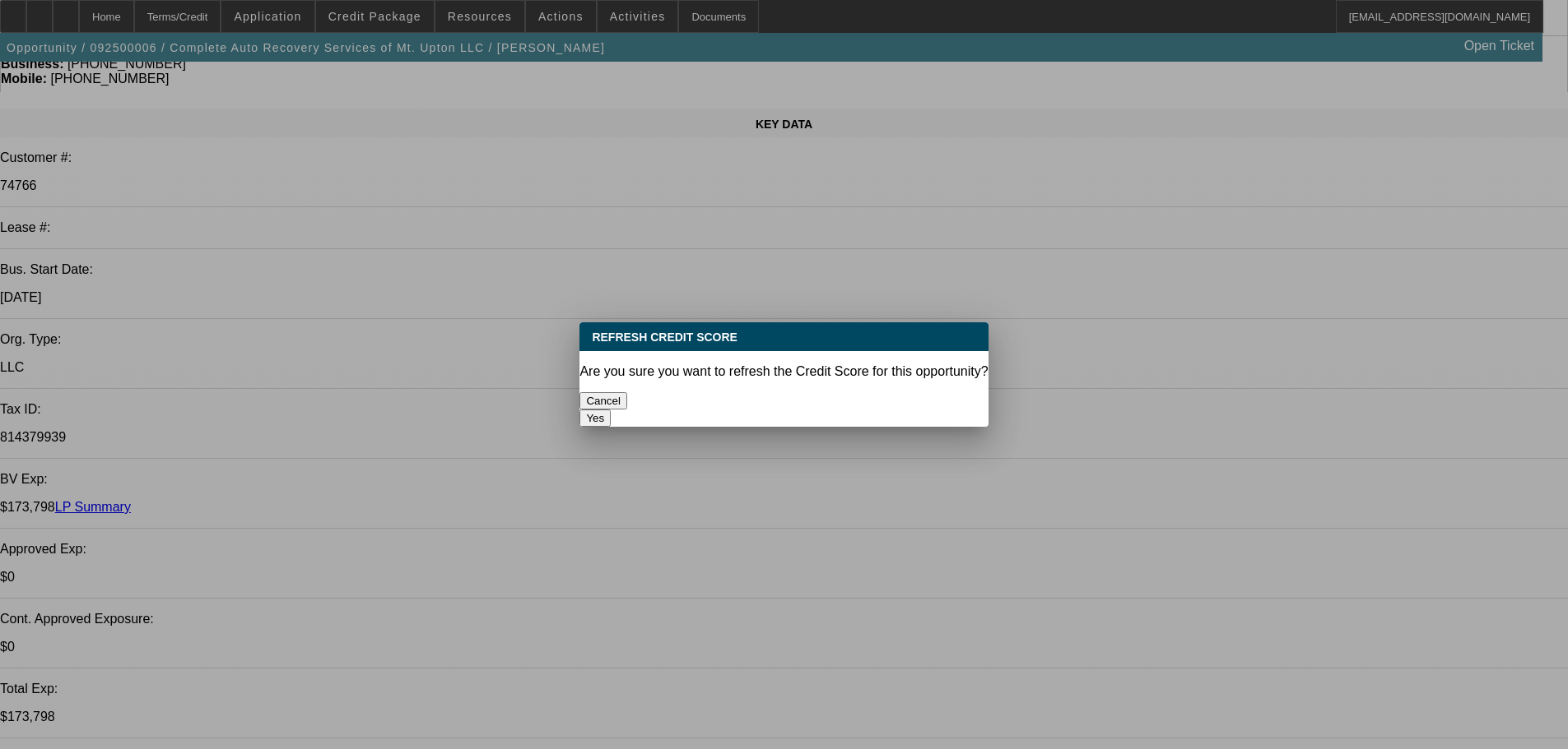
scroll to position [0, 0]
click at [611, 410] on button "Yes" at bounding box center [595, 418] width 31 height 17
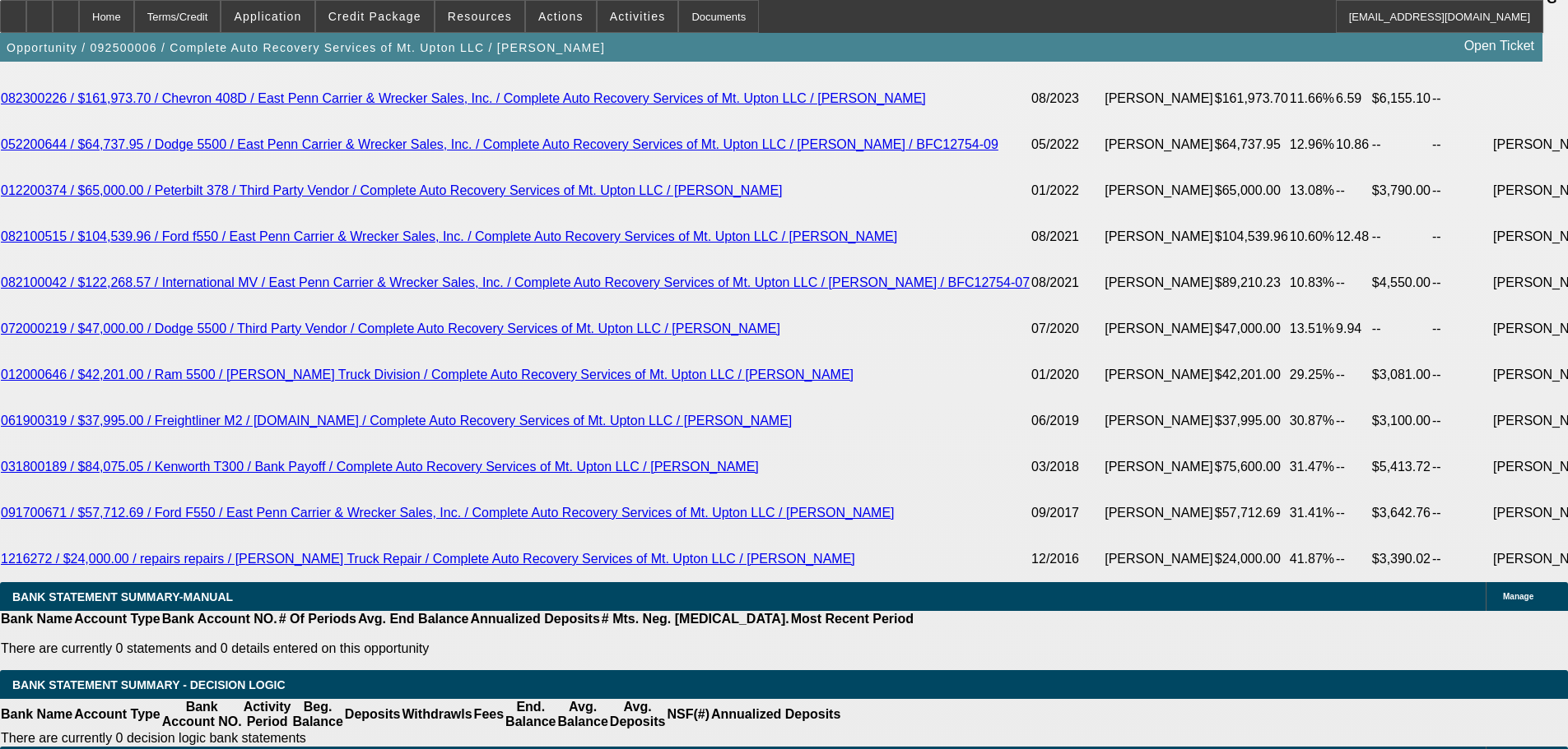
scroll to position [3043, 0]
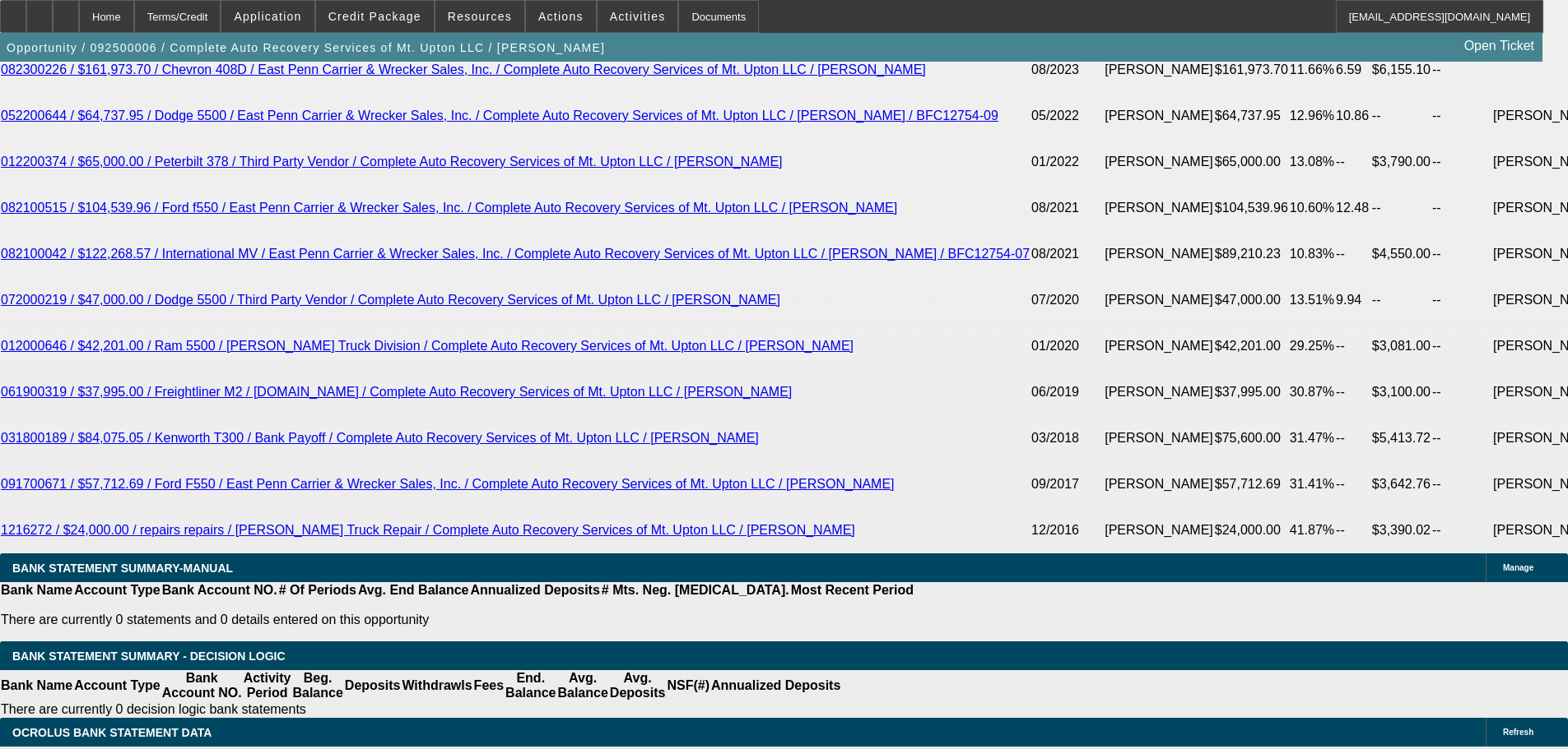
drag, startPoint x: 303, startPoint y: 481, endPoint x: 445, endPoint y: 480, distance: 142.0
type input "$14,495.10"
type input "UNKNOWN"
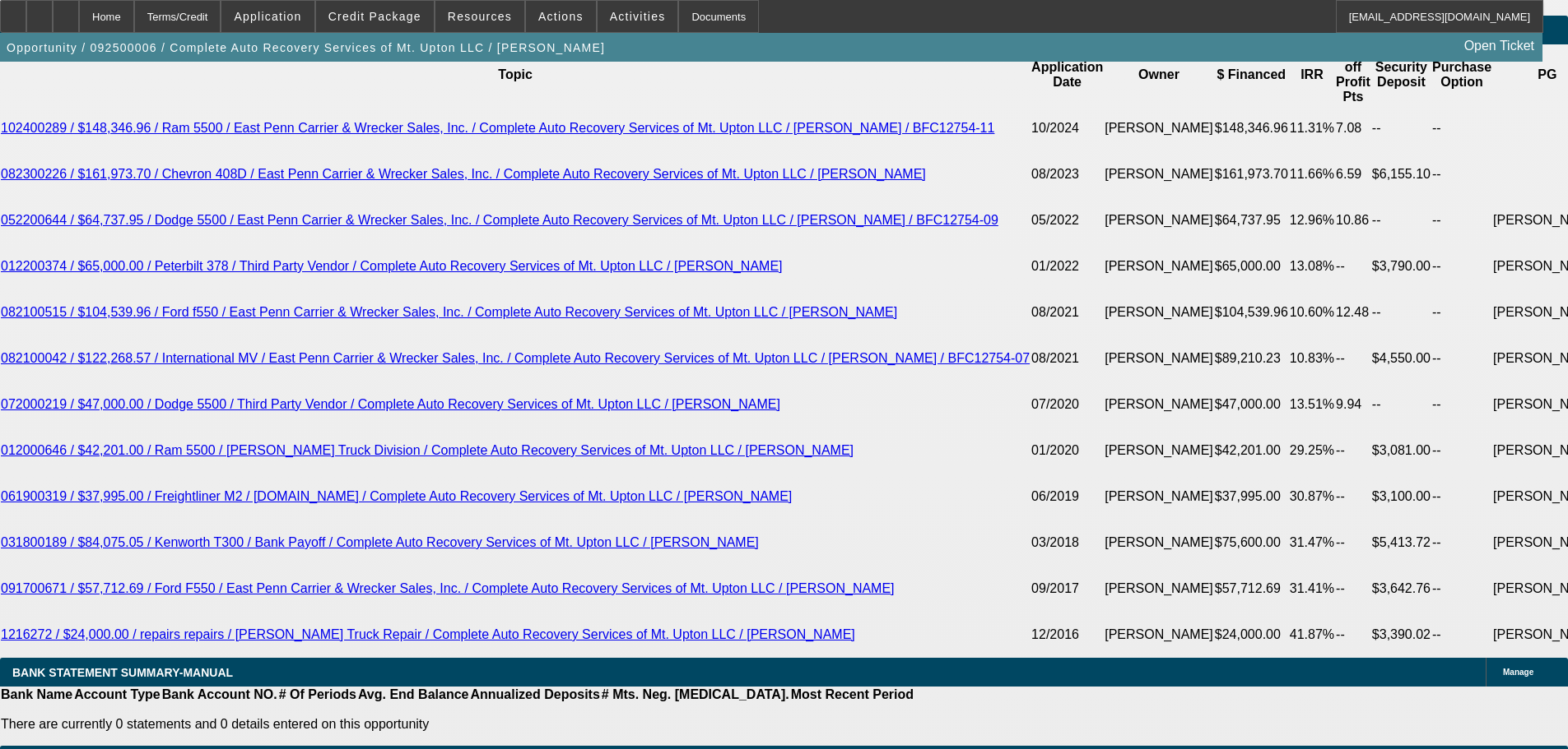
scroll to position [2797, 0]
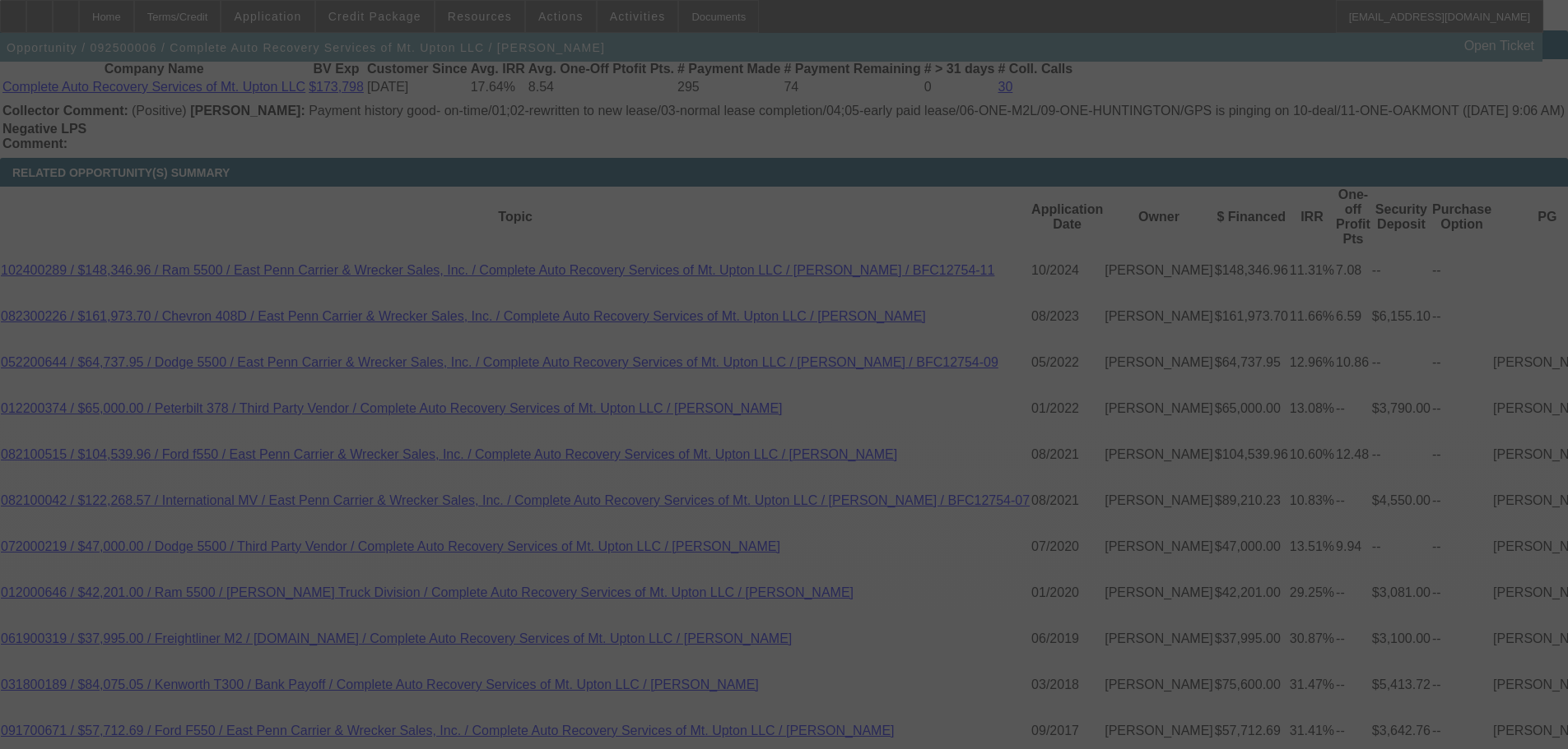
select select "0"
select select "2"
select select "0"
select select "6"
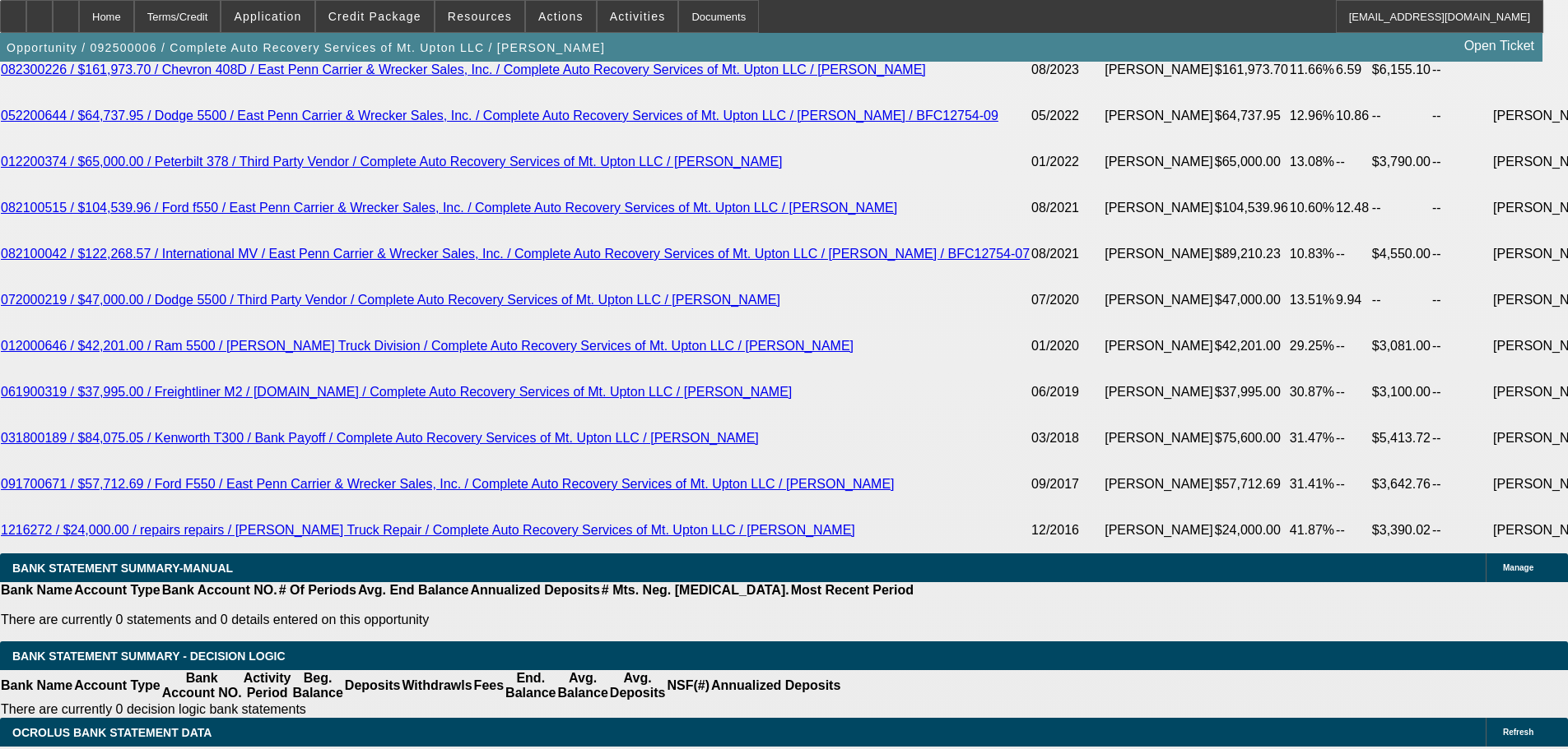
scroll to position [3537, 0]
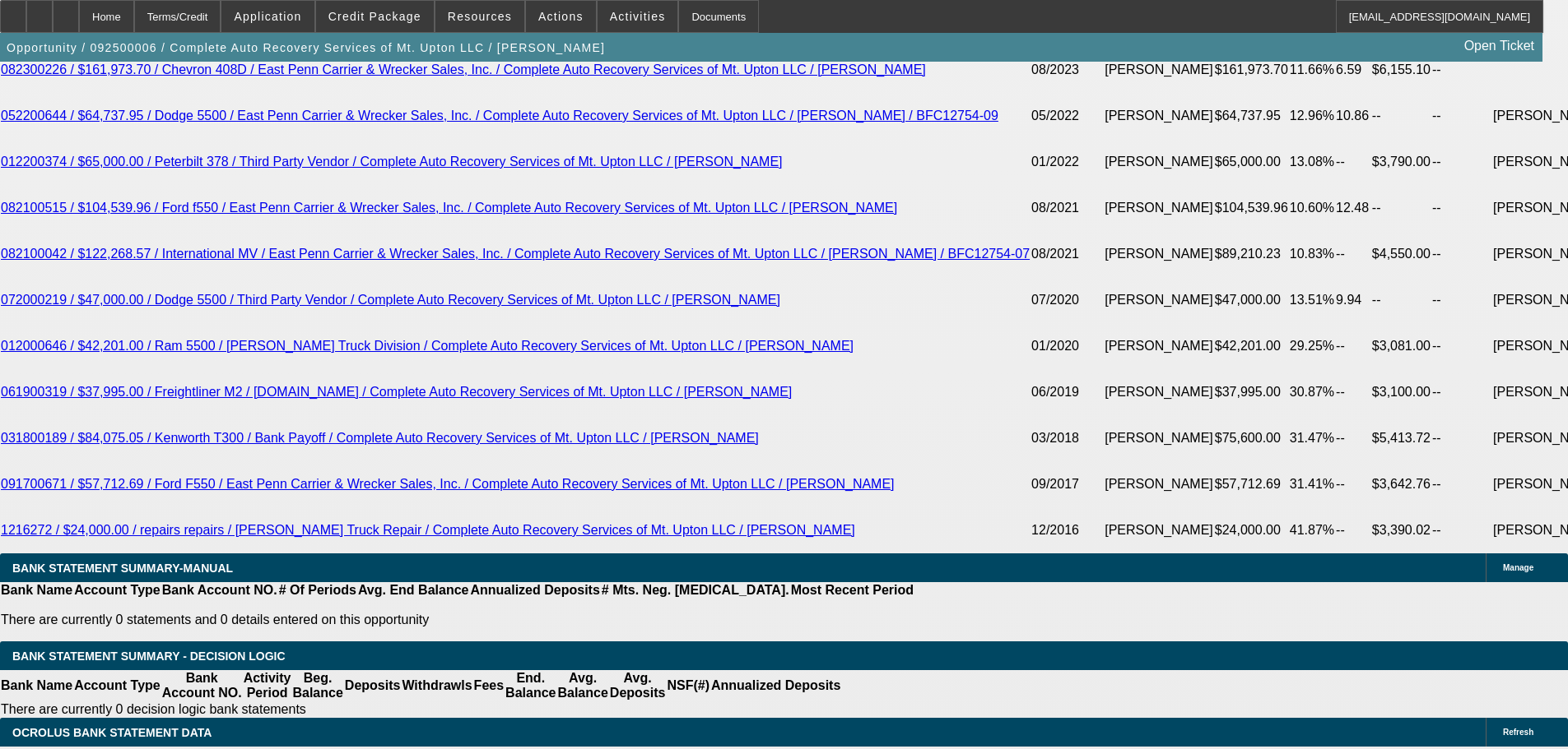
scroll to position [3373, 0]
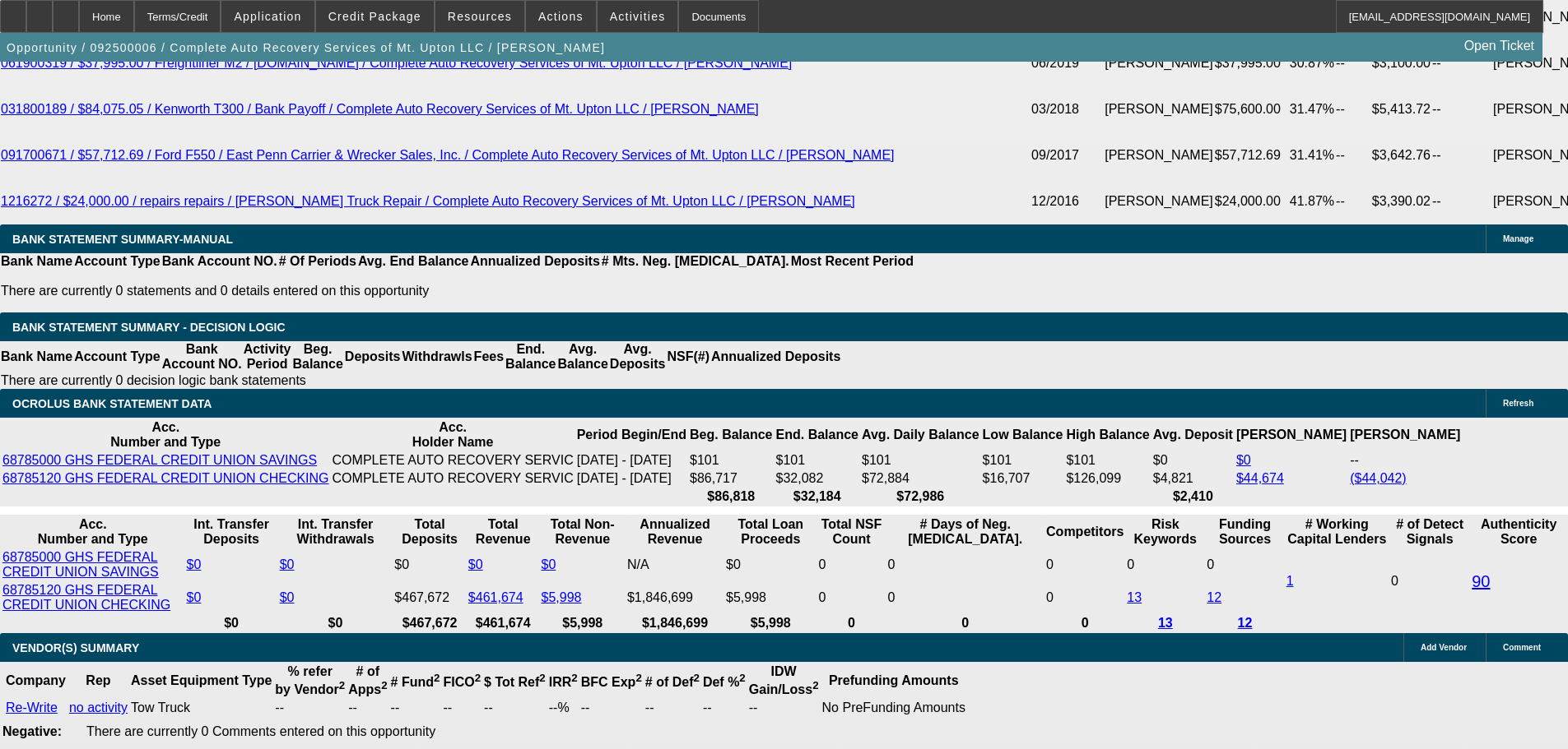
select select "3"
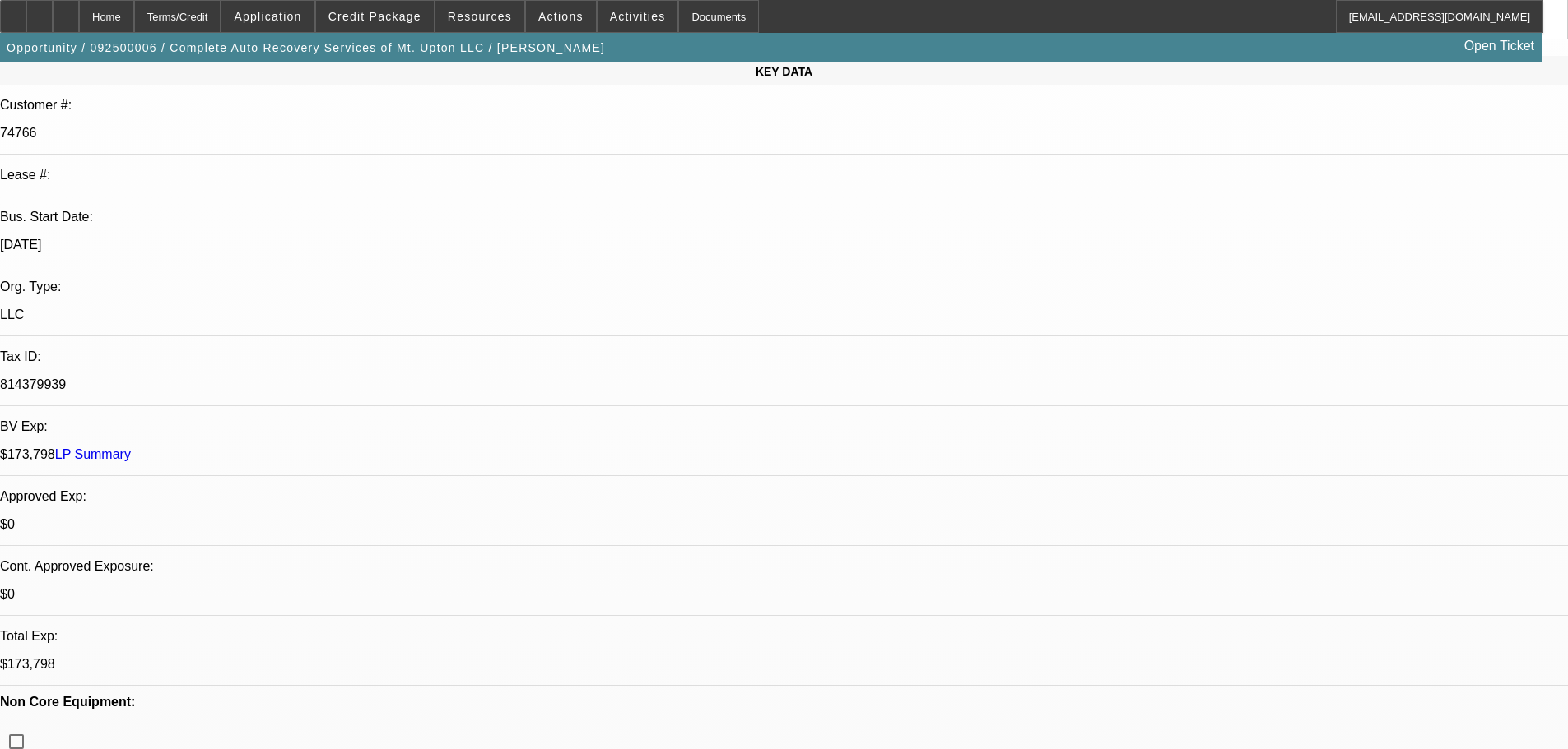
scroll to position [246, 0]
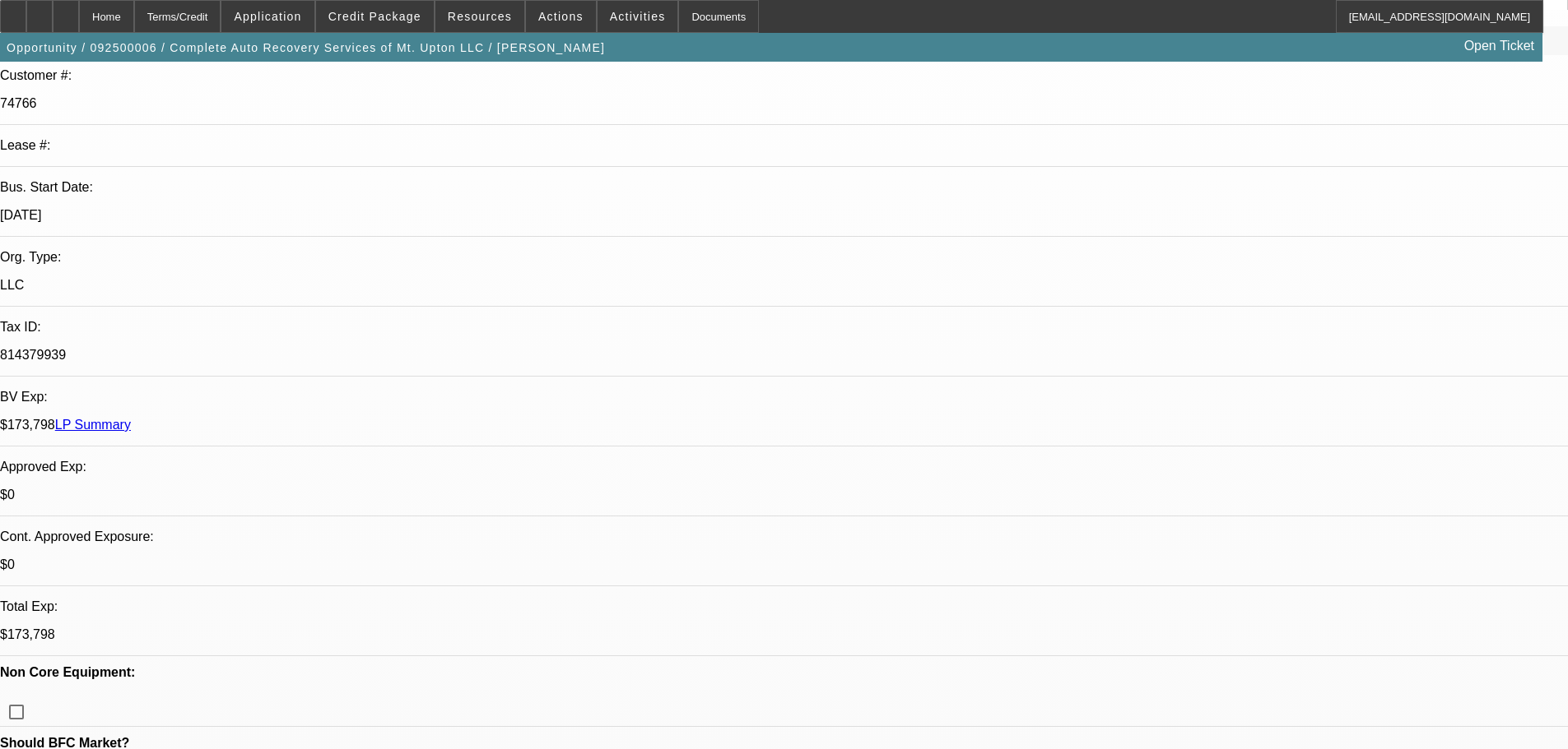
checkbox input "false"
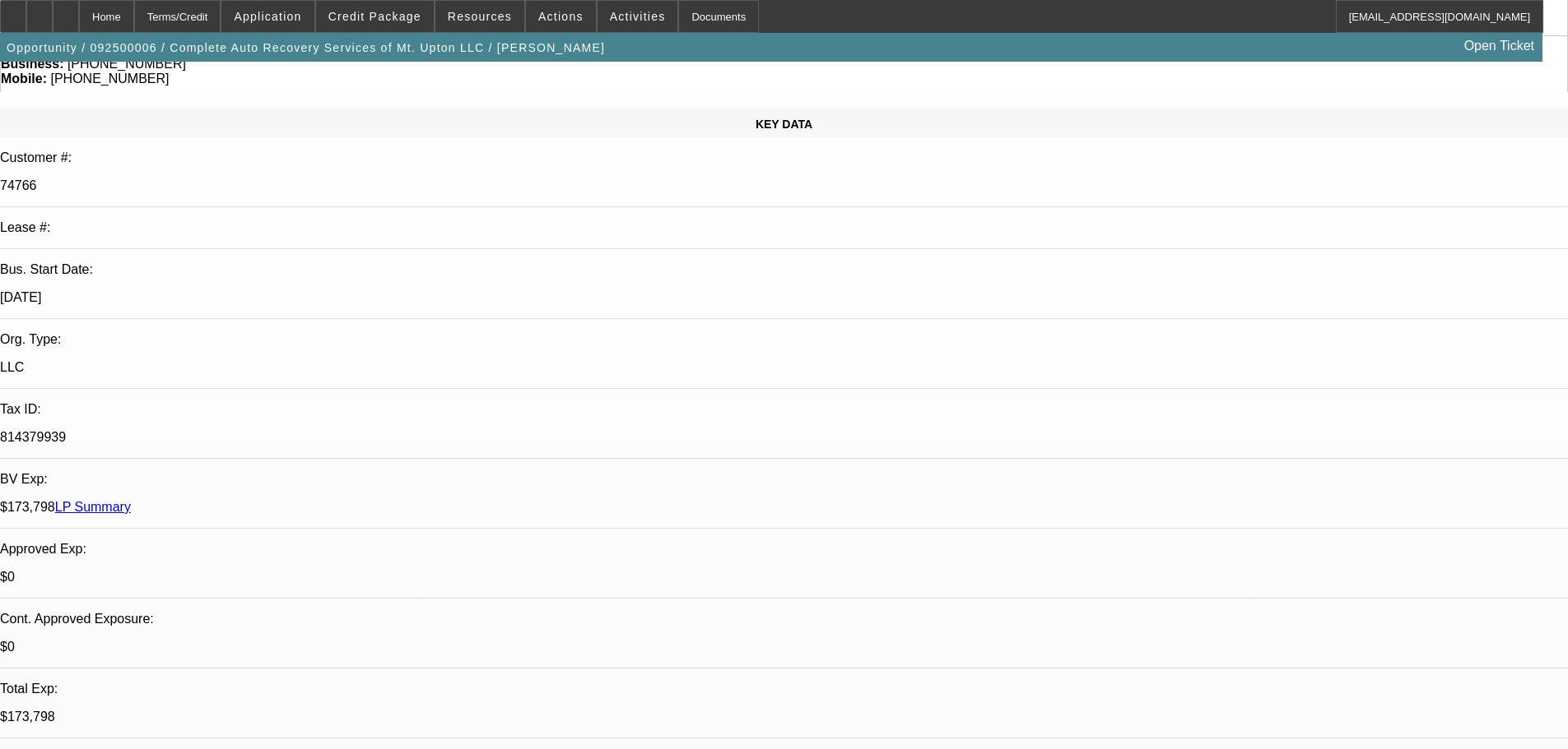
checkbox input "true"
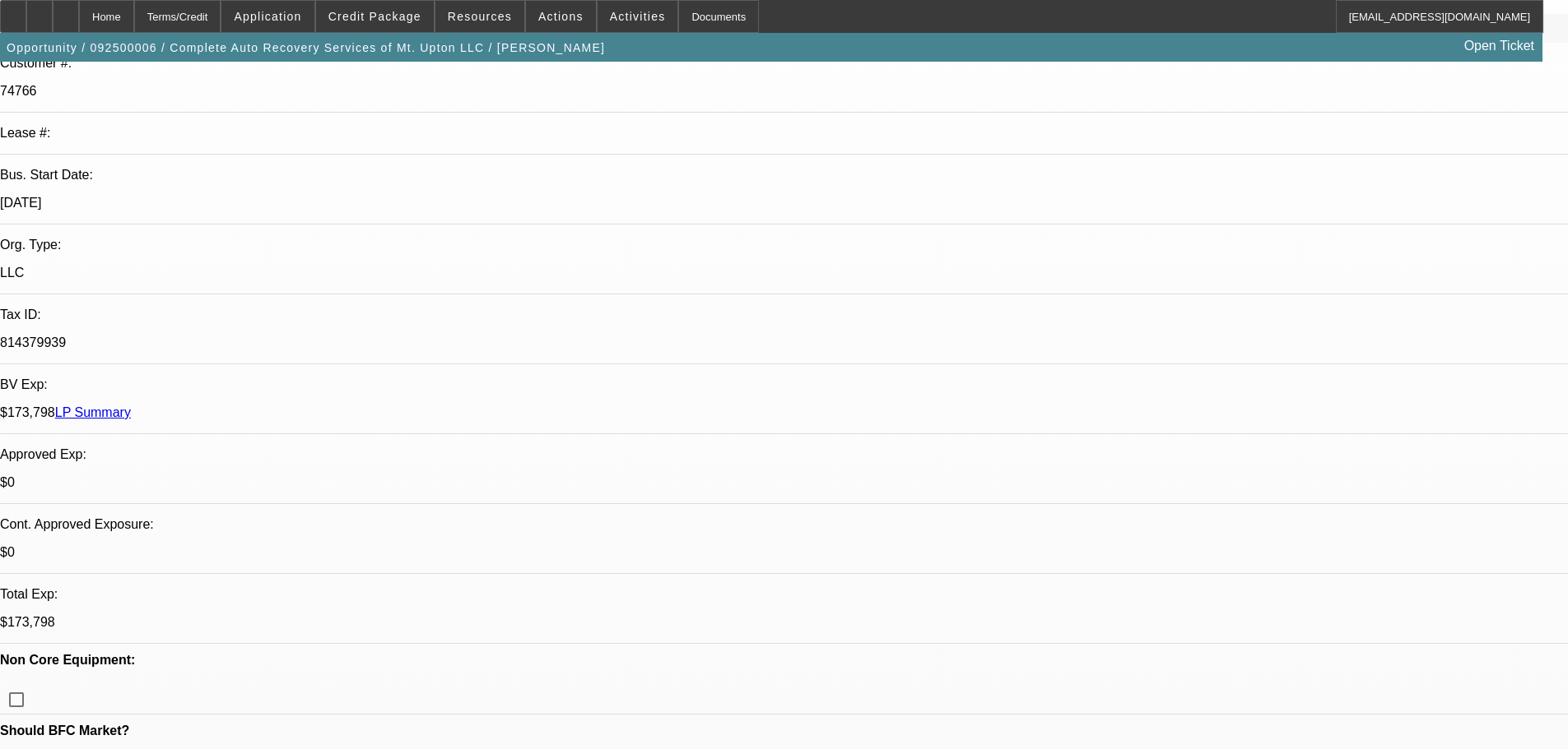
scroll to position [494, 0]
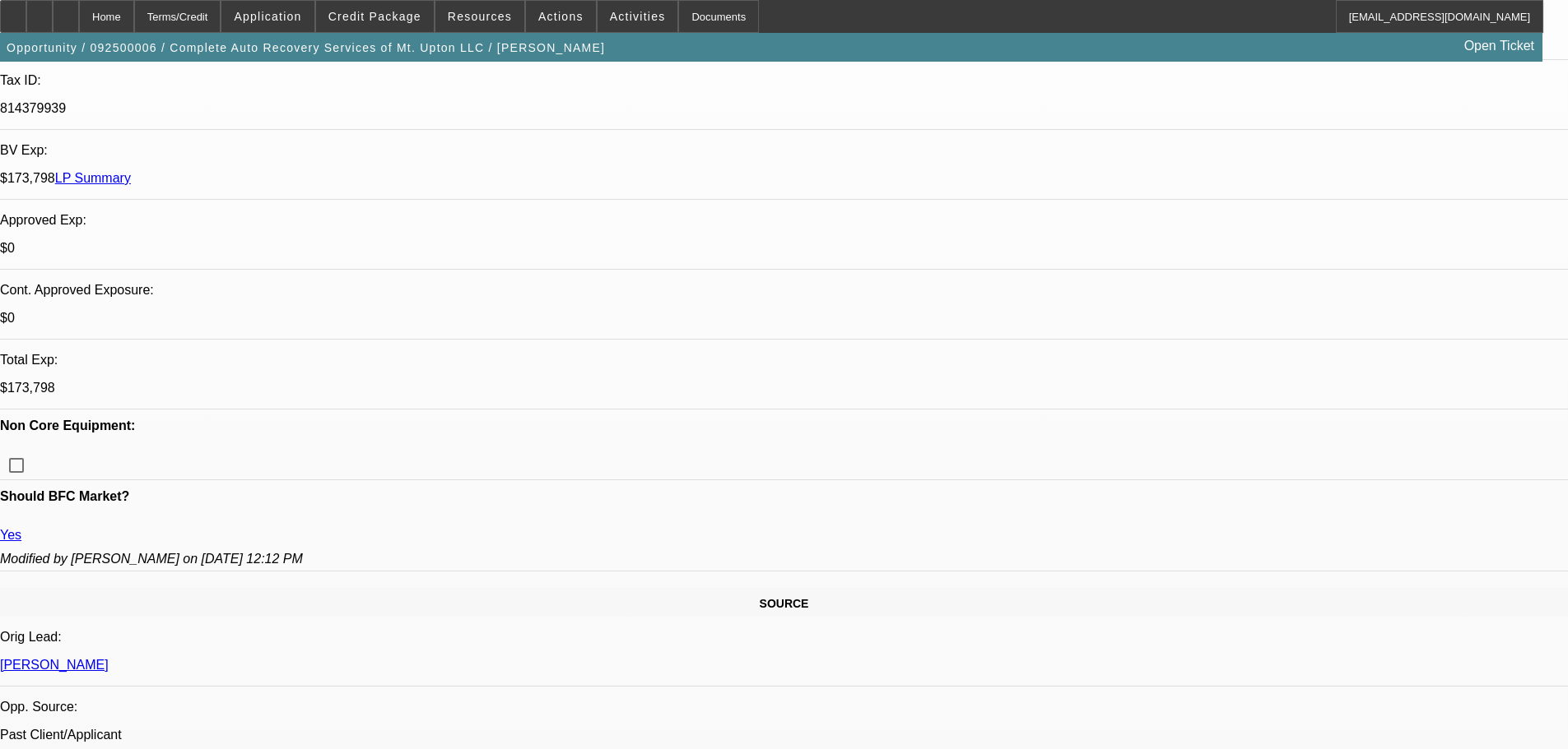
type textarea "G"
type textarea "T"
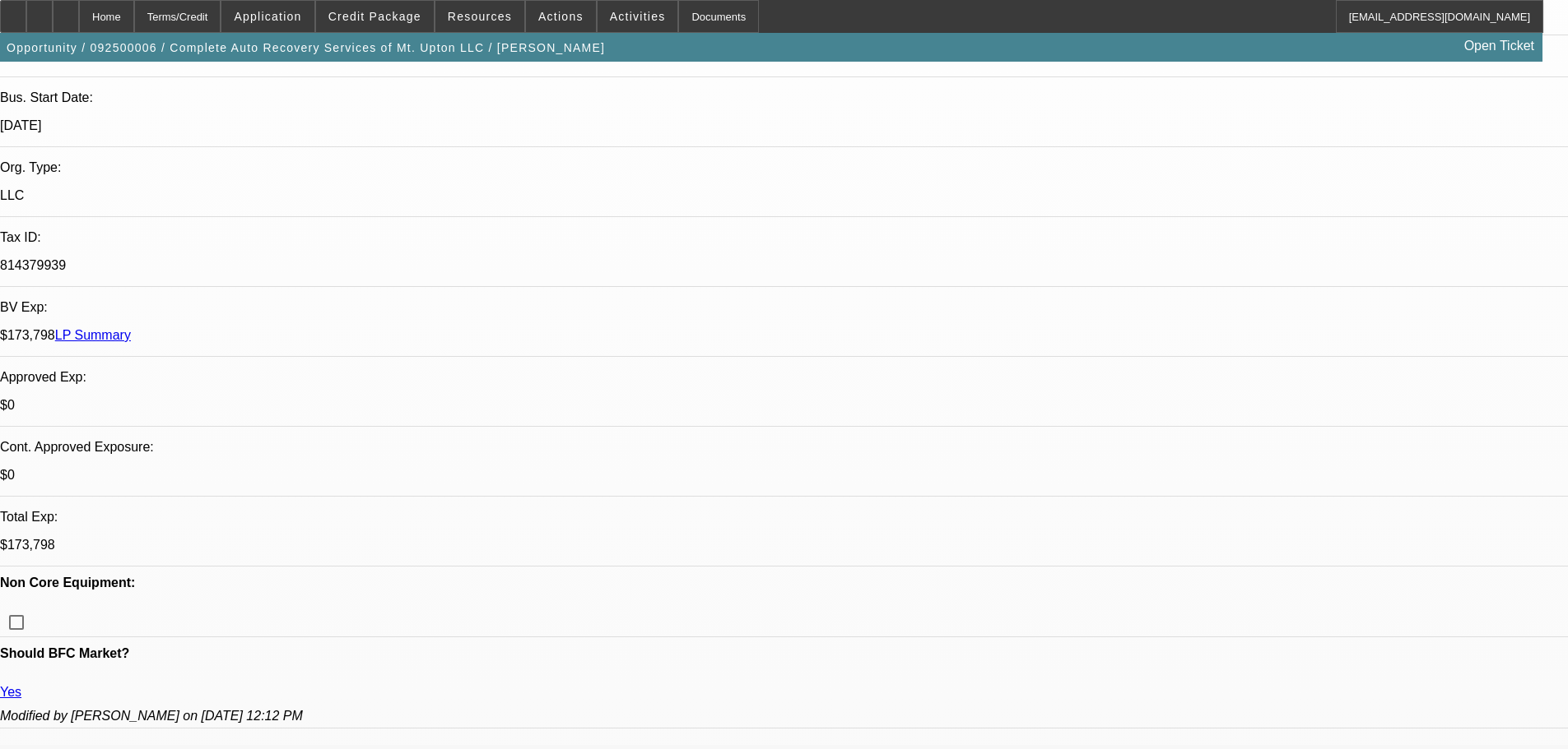
scroll to position [494, 0]
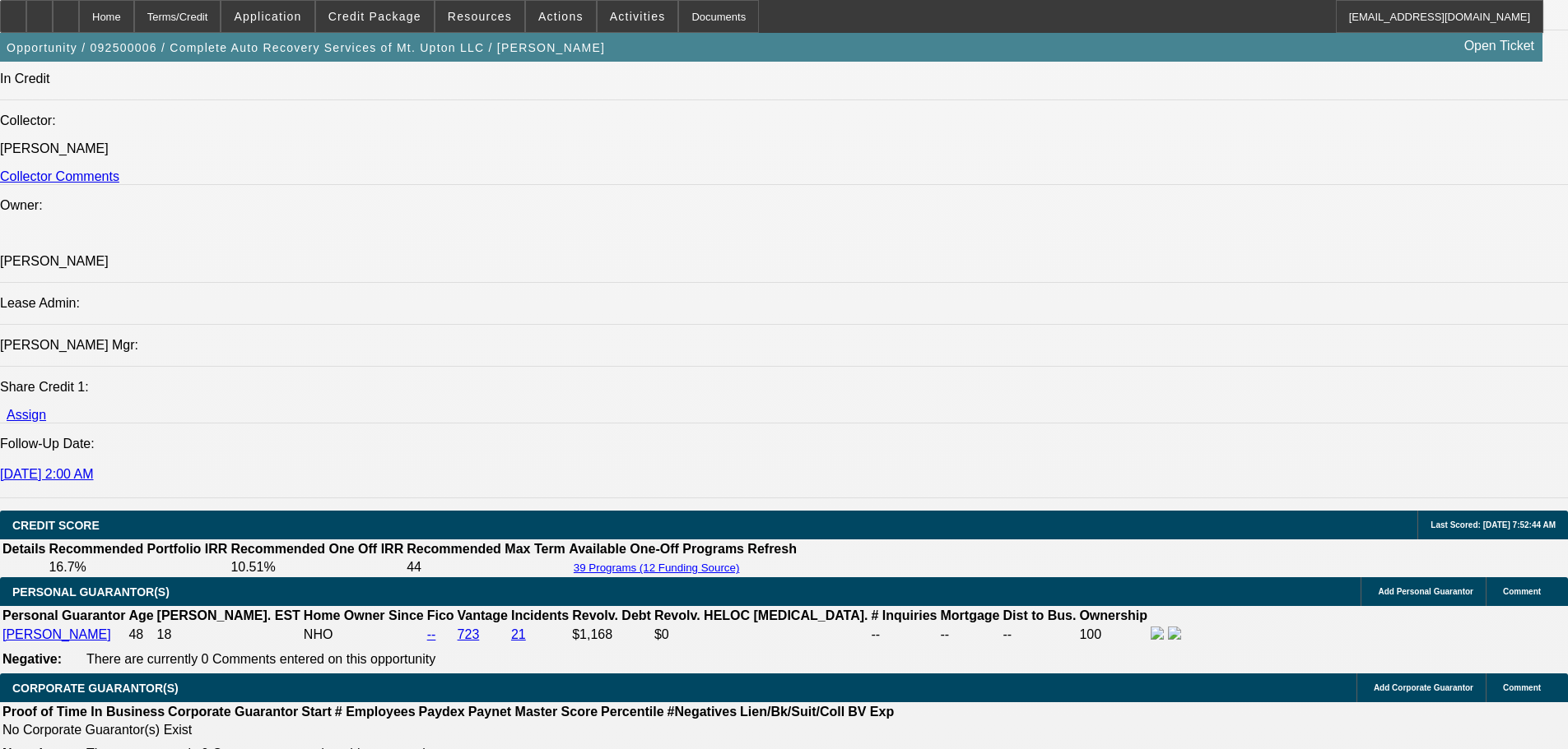
scroll to position [2056, 0]
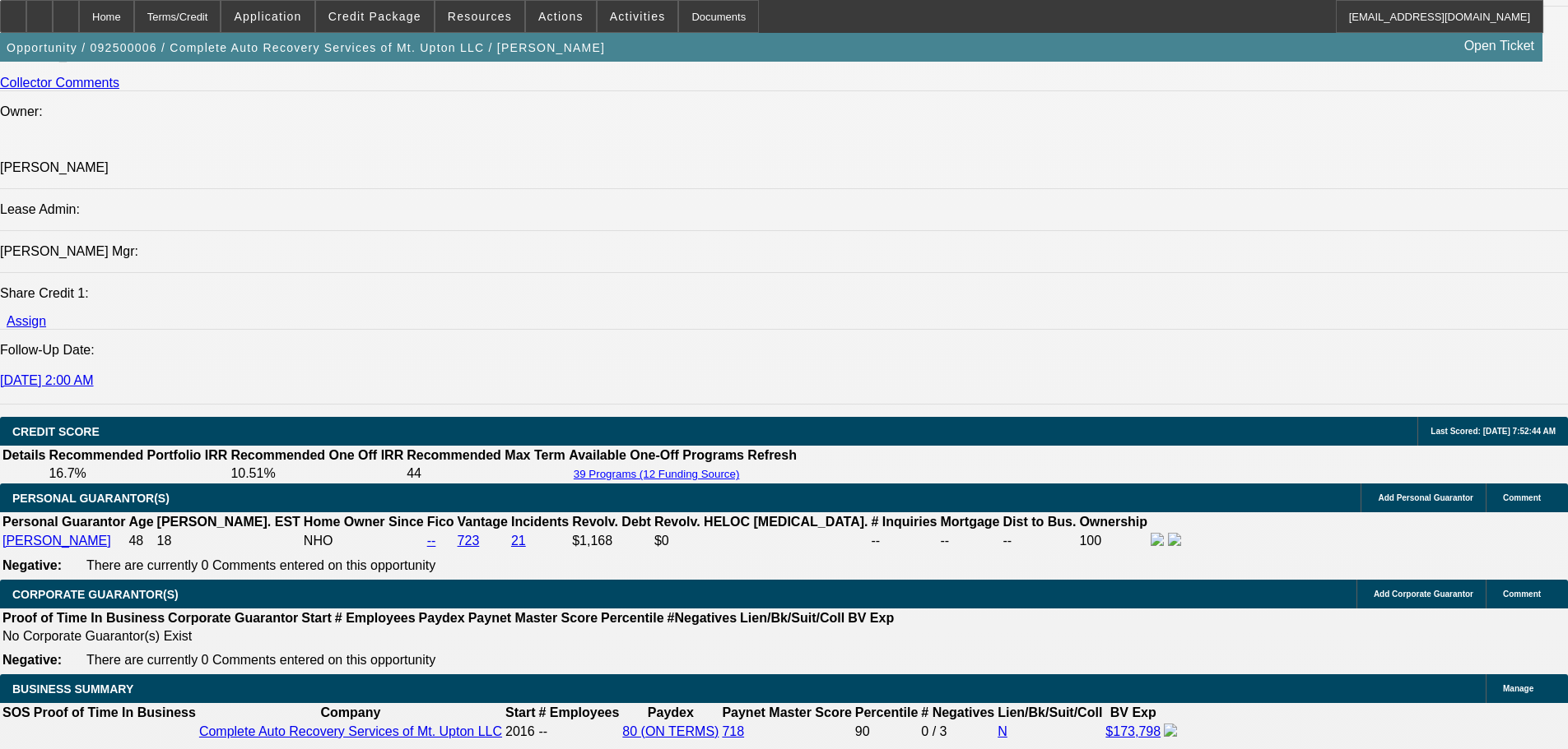
type textarea "WEAK PERSONAL CREDIT, NO MTG, MAKING PMTS ON TIME IS A PLUS TO ENTERTAIN REWRIT…"
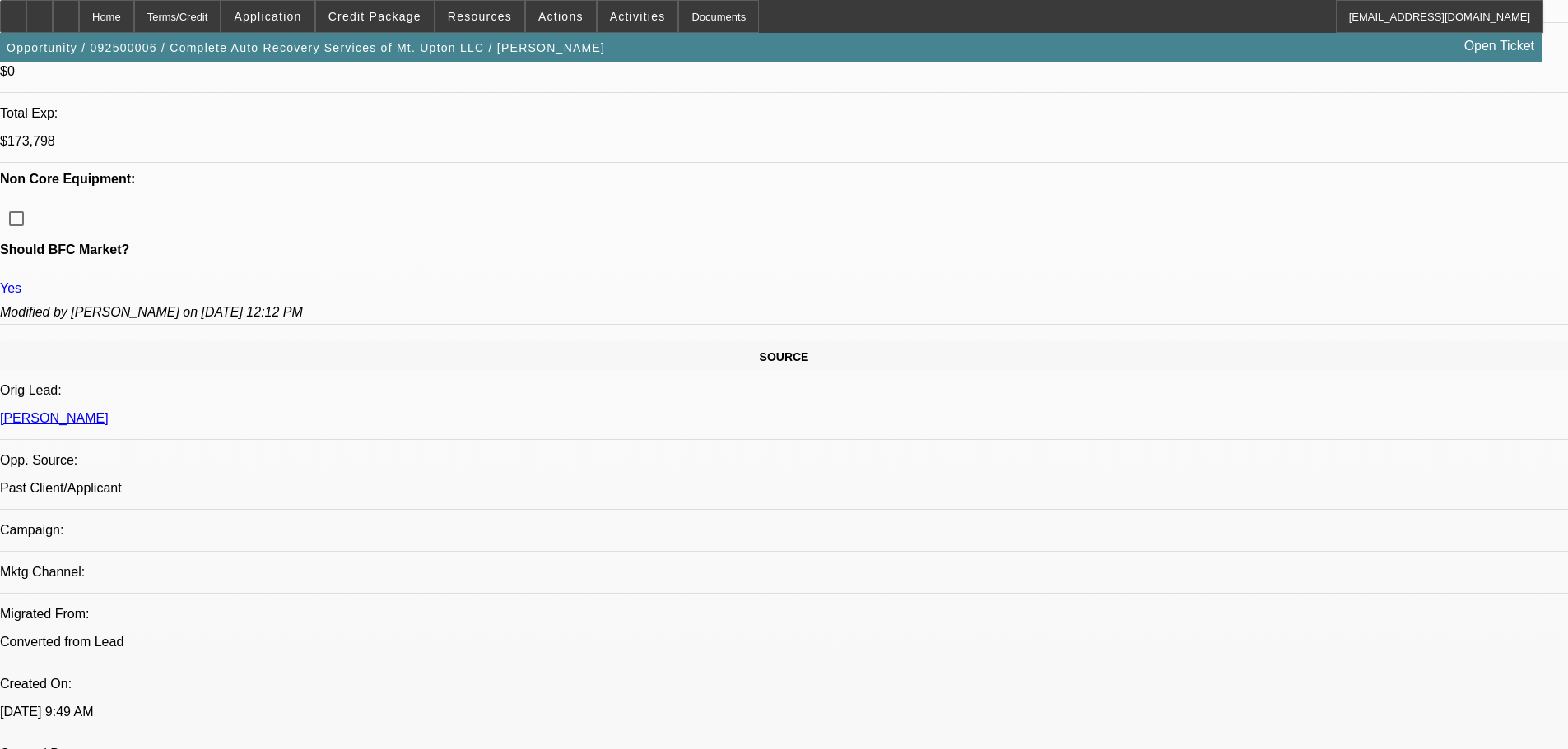
scroll to position [329, 0]
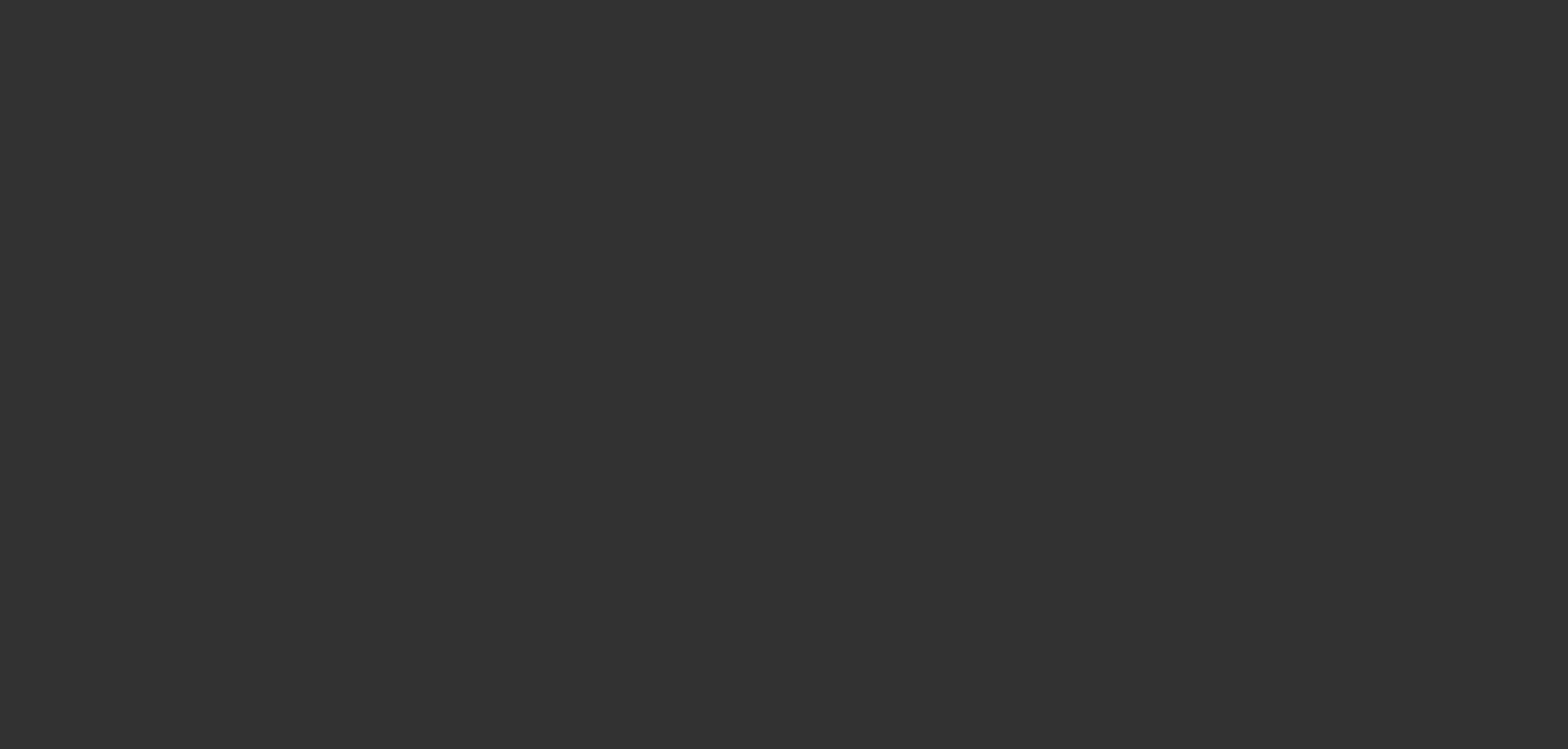
scroll to position [0, 0]
select select "0"
select select "2"
select select "0"
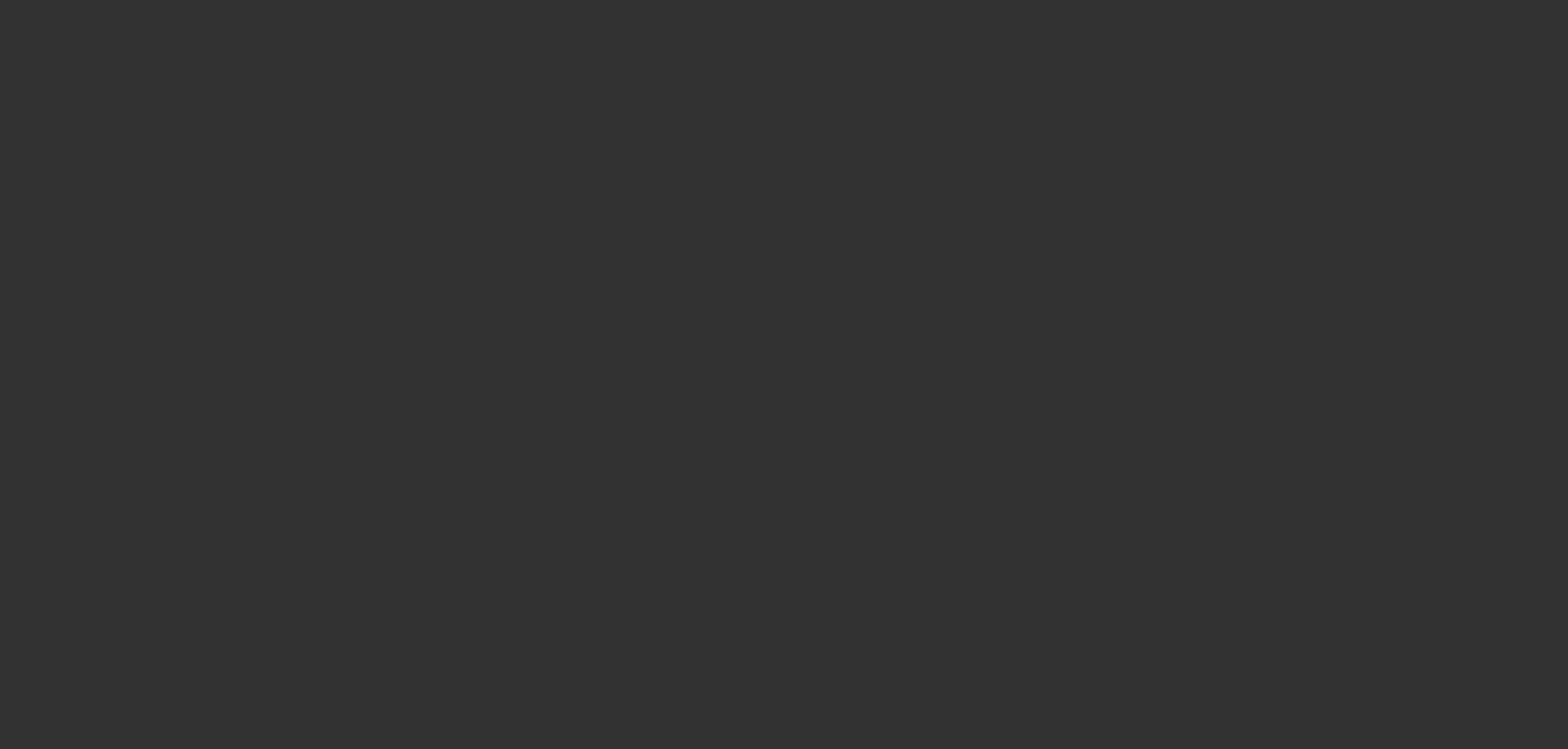
select select "6"
select select "0"
select select "2"
select select "0"
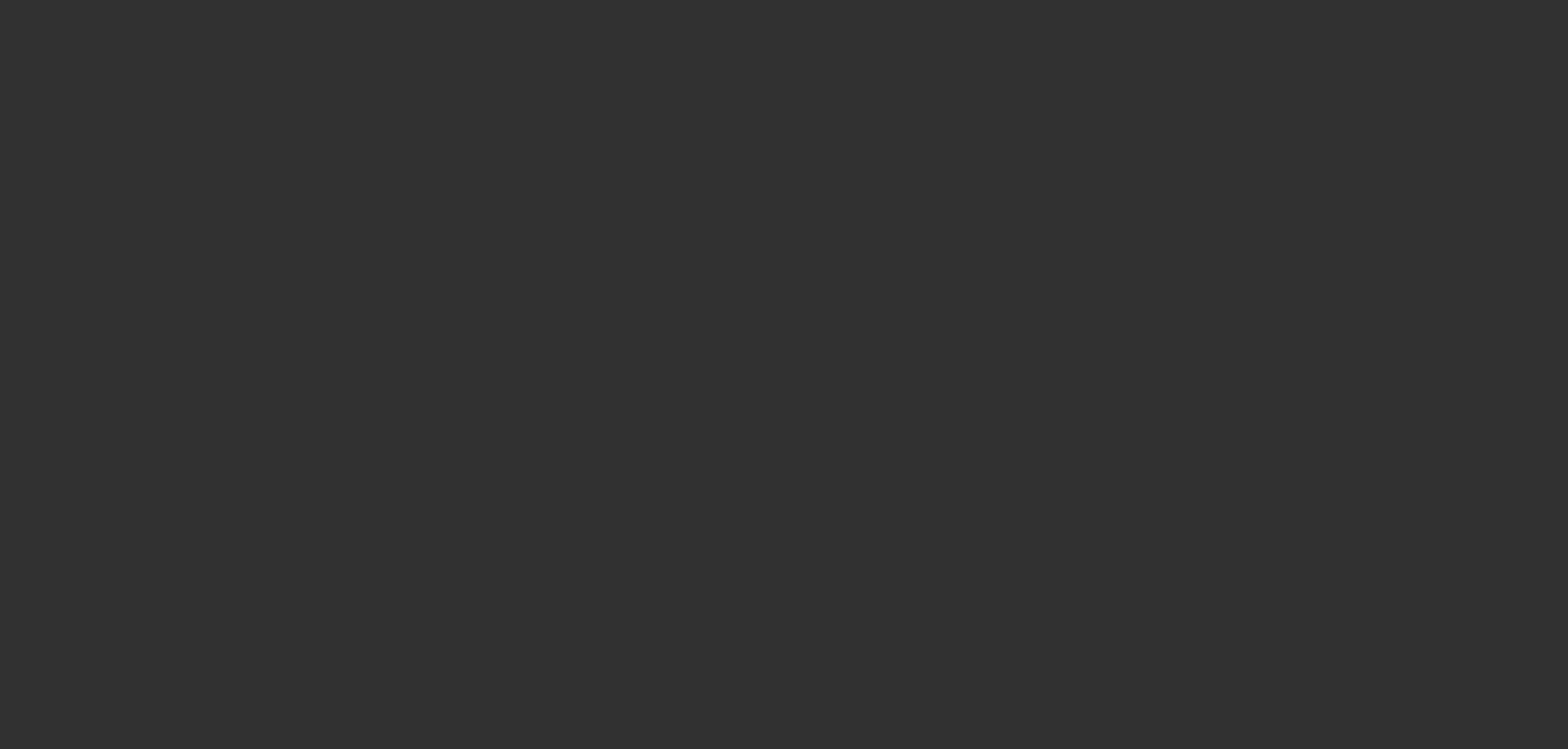
select select "6"
select select "0"
select select "2"
select select "0"
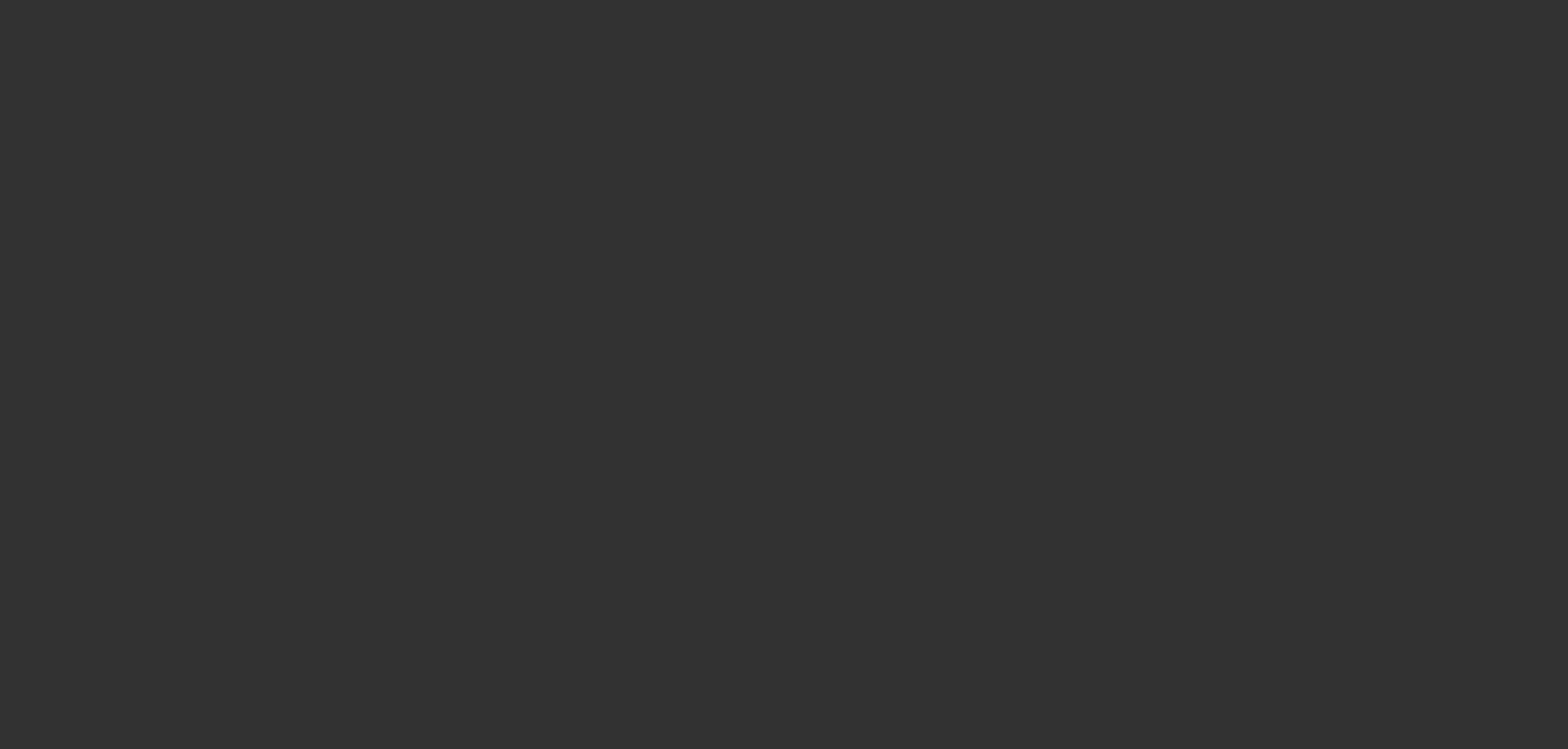
select select "6"
select select "0"
select select "2"
select select "0"
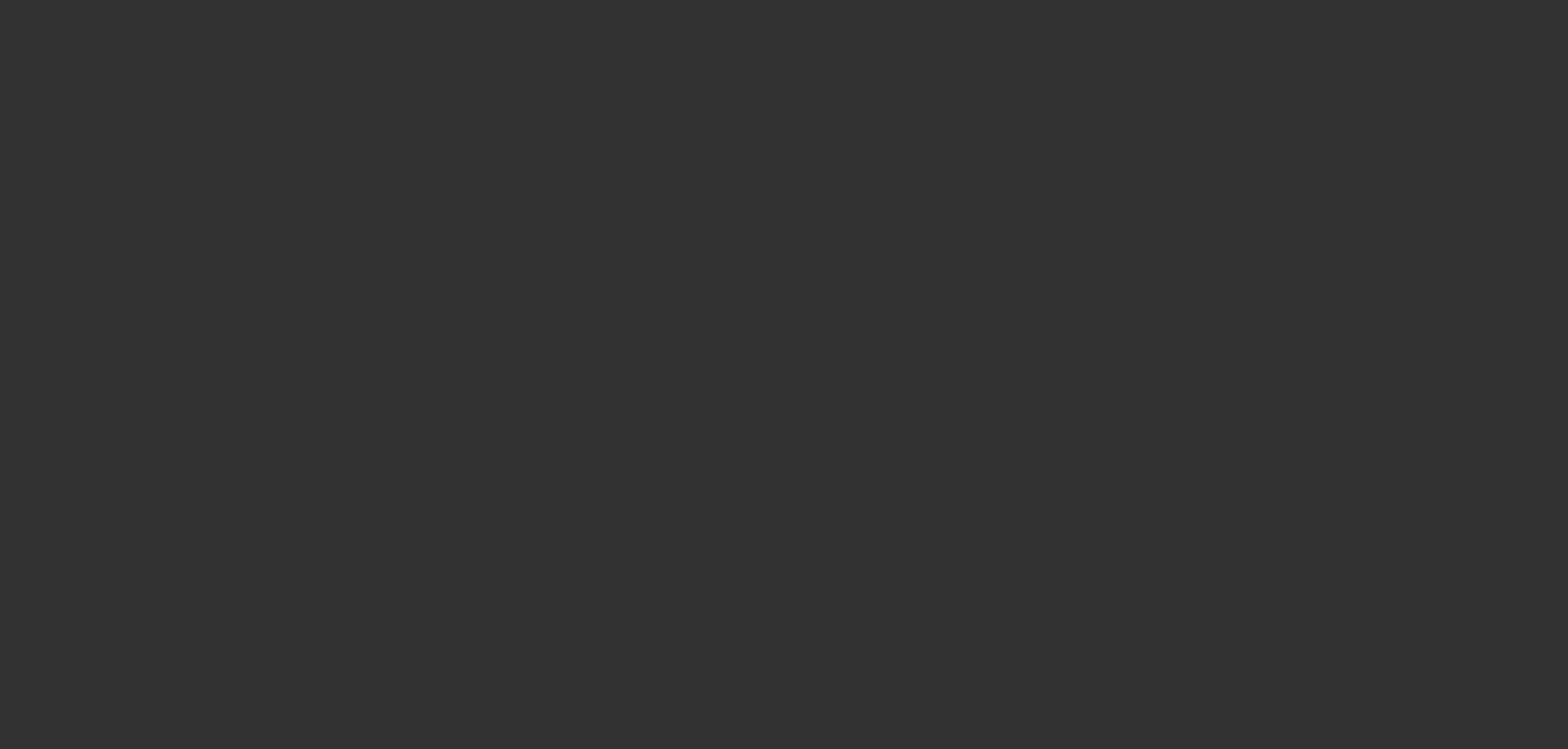
select select "6"
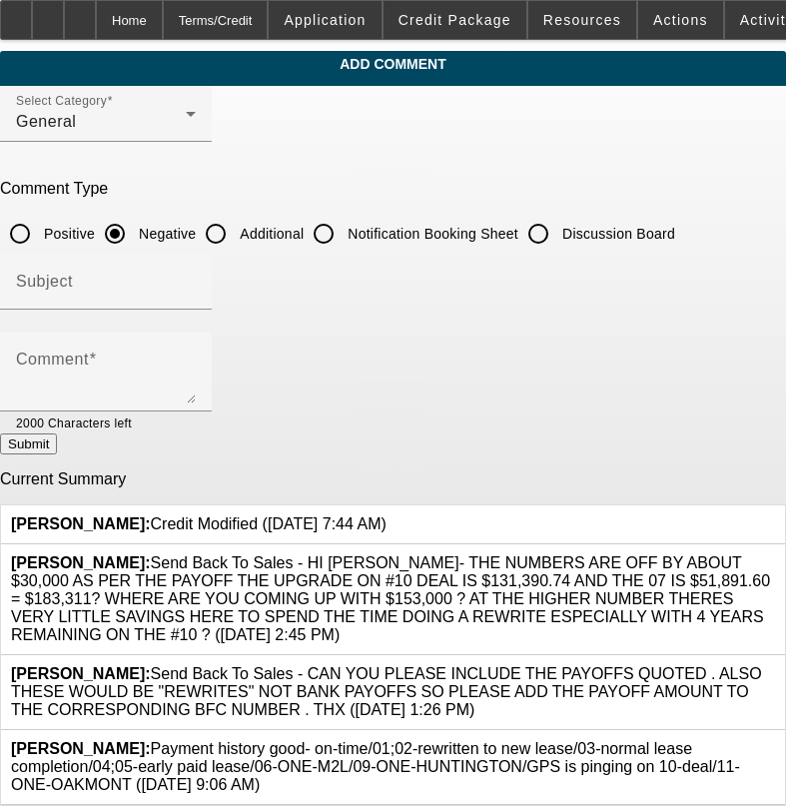
scroll to position [32, 0]
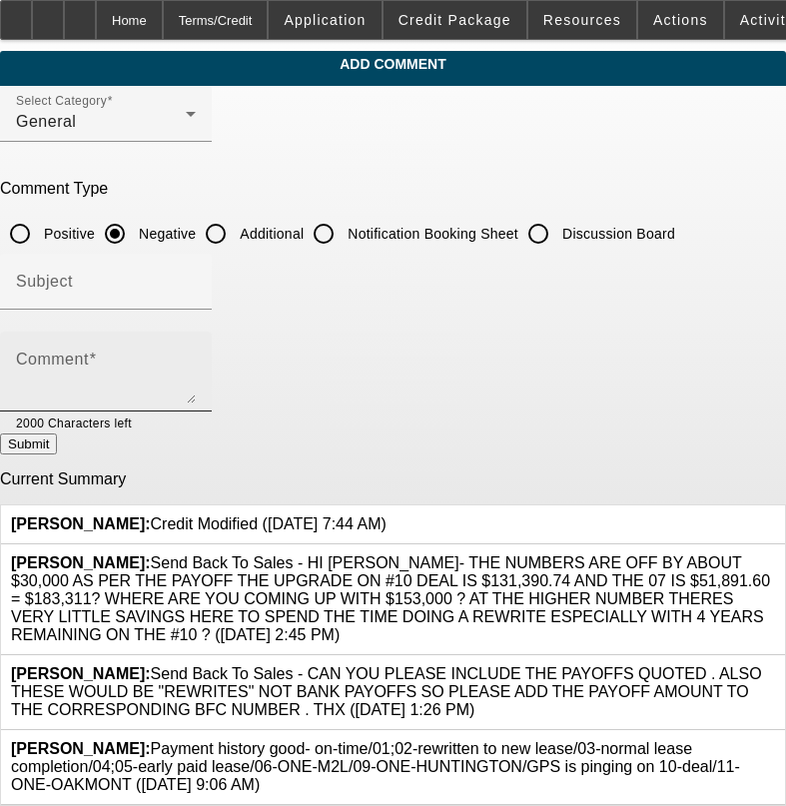
click at [178, 331] on div "Comment" at bounding box center [106, 371] width 180 height 80
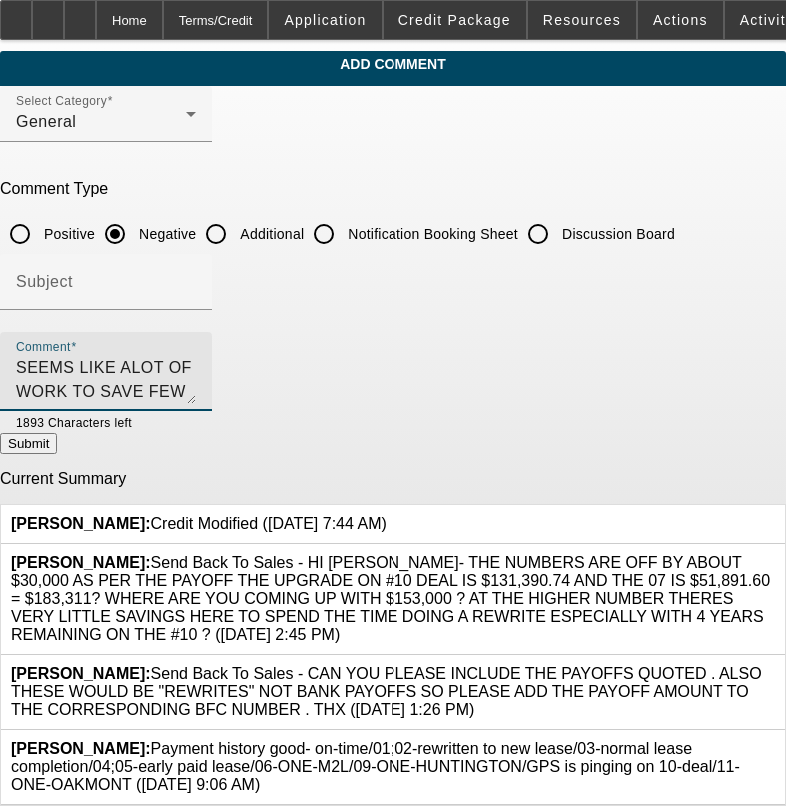
click at [196, 357] on textarea "SEEMS LIKE ALOT OF WORK TO SAVE FEW HUNDRED A MONTH, 55 MOS WAY TOO LONG FOR 20…" at bounding box center [106, 379] width 180 height 48
click at [196, 374] on textarea "SEEMS LIKE ALOT OF WORK TO SAVE FEW HUNDRED A MONTH, 55 MOS WAY TOO LONG TO STR…" at bounding box center [106, 379] width 180 height 48
click at [196, 364] on textarea "SEEMS LIKE ALOT OF WORK TO SAVE FEW HUNDRED A MONTH, 55 MOS WAY TOO LONG TO STR…" at bounding box center [106, 379] width 180 height 48
click at [196, 378] on textarea "SEEMS LIKE ALOT OF WORK TO SAVE FEW HUNDRED BUCKS A MONTH, 55 MOS WAY TOO LONG …" at bounding box center [106, 379] width 180 height 48
click at [196, 383] on textarea "SEEMS LIKE ALOT OF WORK TO SAVE FEW HUNDRED BUCKS A MONTH, 55 MOS WAY TOO LONG …" at bounding box center [106, 379] width 180 height 48
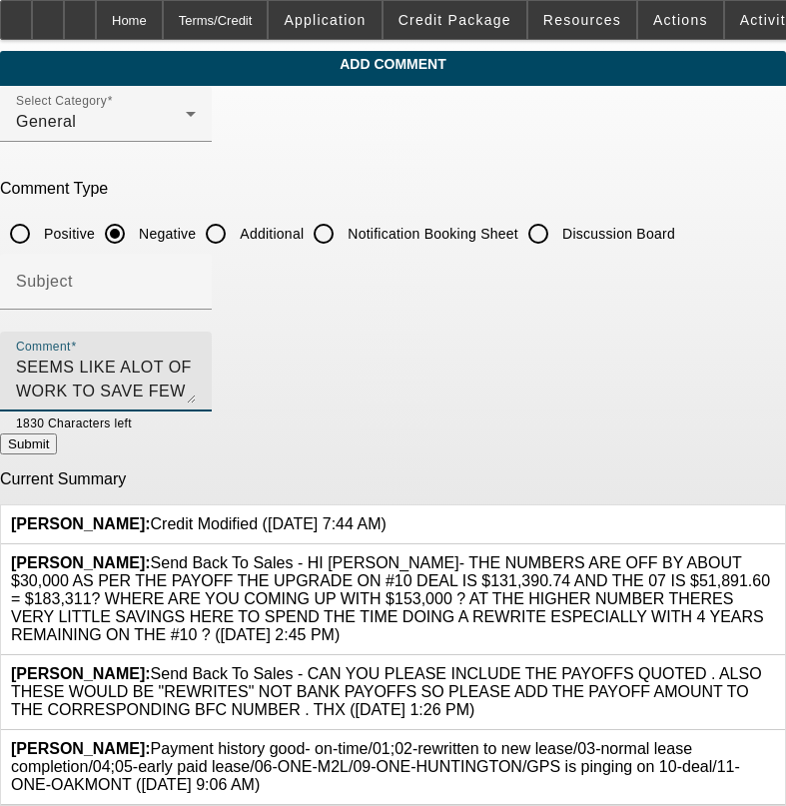
type textarea "SEEMS LIKE ALOT OF WORK TO SAVE FEW HUNDRED BUCKS A MONTH, 55 MOS WAY TOO LONG …"
click at [57, 434] on button "Submit" at bounding box center [28, 443] width 57 height 21
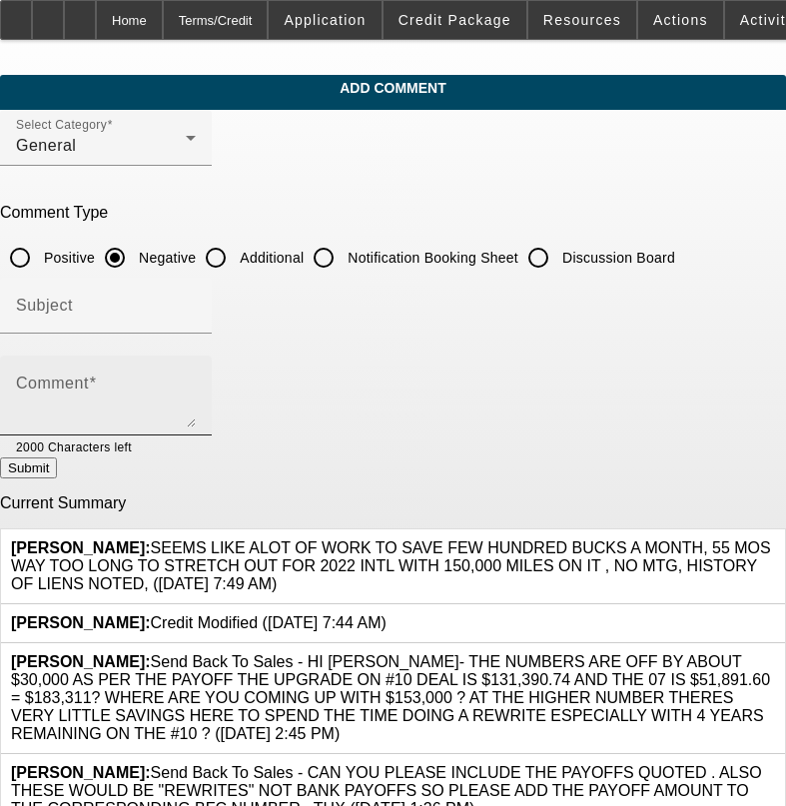
click at [196, 382] on textarea "Comment" at bounding box center [106, 403] width 180 height 48
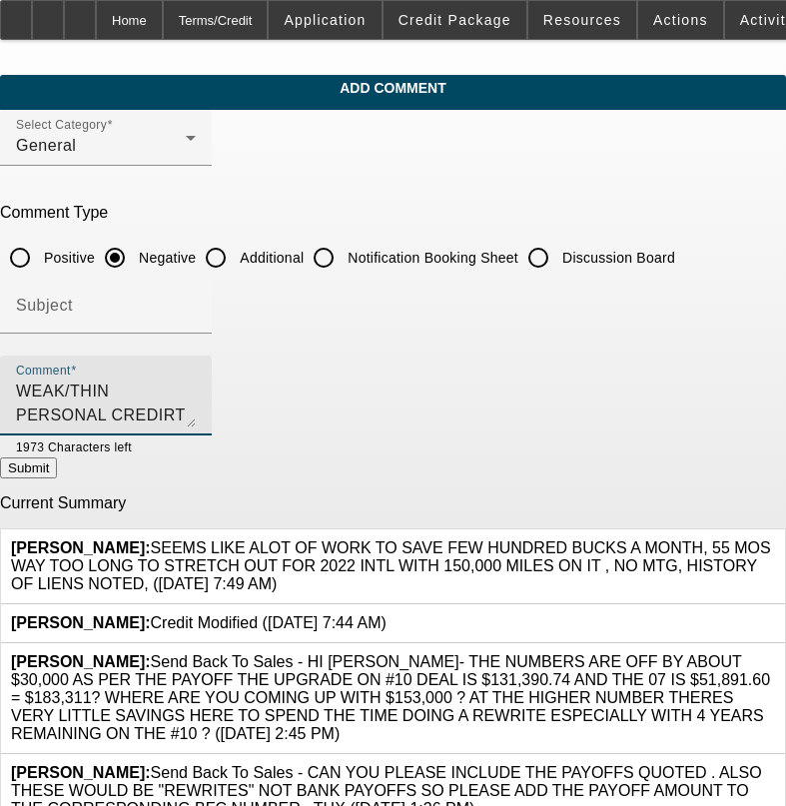
click at [196, 388] on textarea "WEAK/THIN PERSONAL CREDIRT" at bounding box center [106, 403] width 180 height 48
click at [196, 387] on textarea "WEAK/THIN PERSONAL CREDIT" at bounding box center [106, 403] width 180 height 48
type textarea "WEAK/THIN PERSONAL CREDIT"
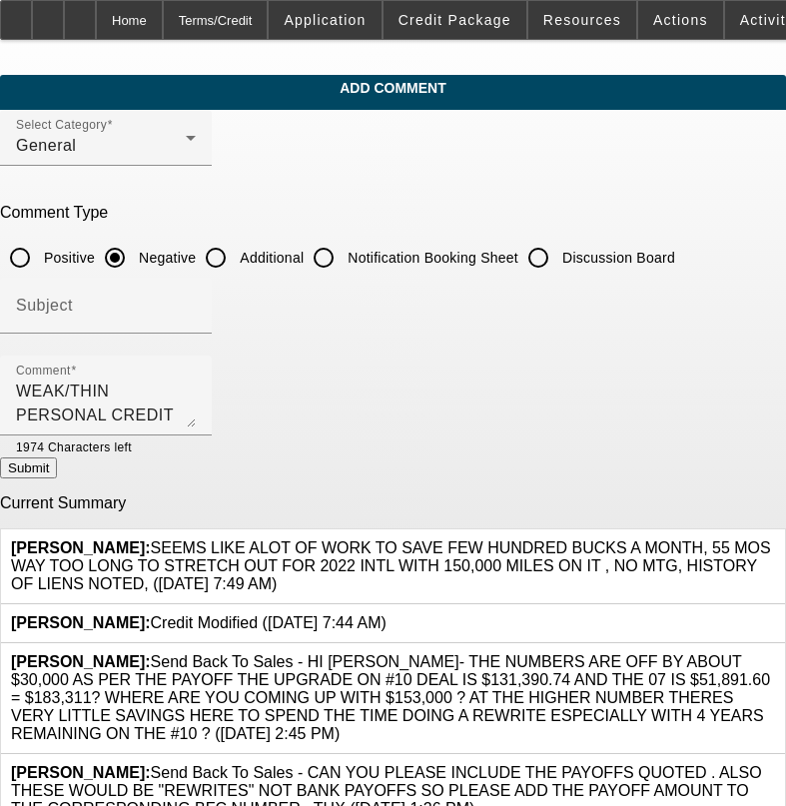
click at [57, 478] on button "Submit" at bounding box center [28, 467] width 57 height 21
